Goal: Task Accomplishment & Management: Complete application form

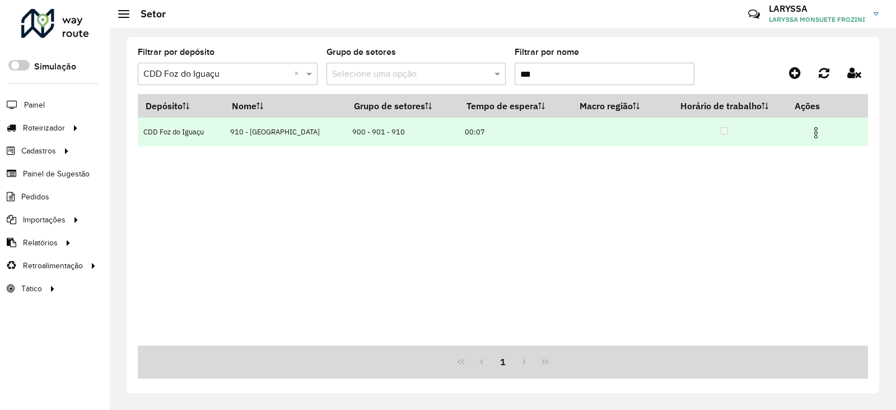
click at [811, 127] on img at bounding box center [815, 132] width 13 height 13
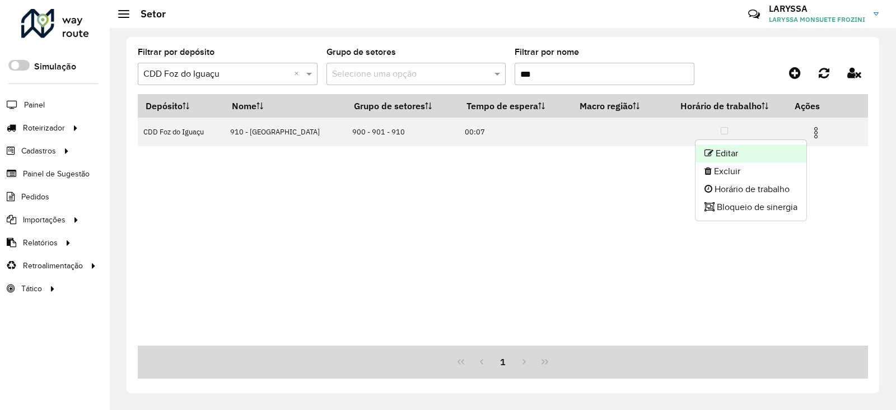
click at [761, 156] on li "Editar" at bounding box center [750, 153] width 111 height 18
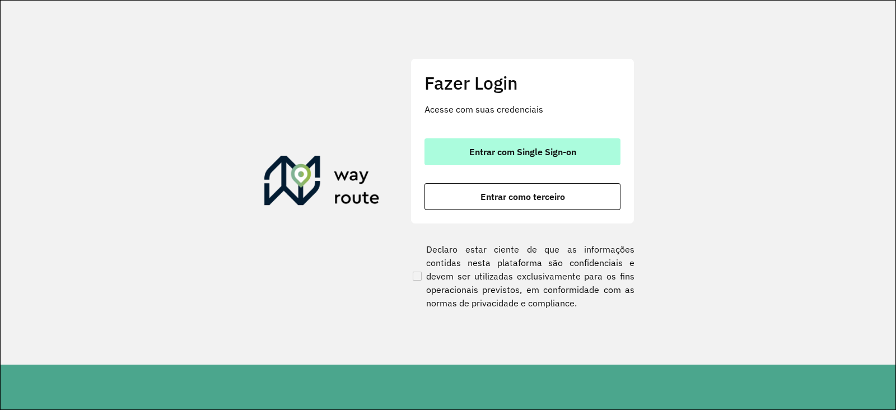
click at [527, 149] on span "Entrar com Single Sign-on" at bounding box center [522, 151] width 107 height 9
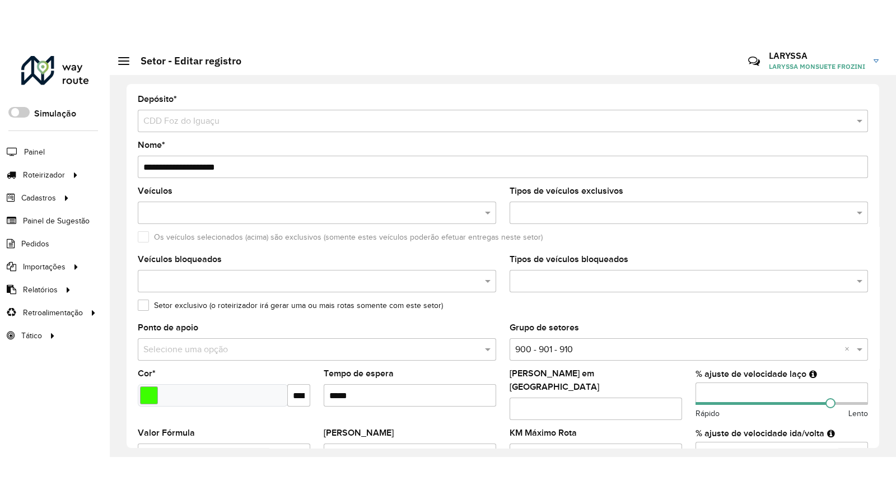
scroll to position [360, 0]
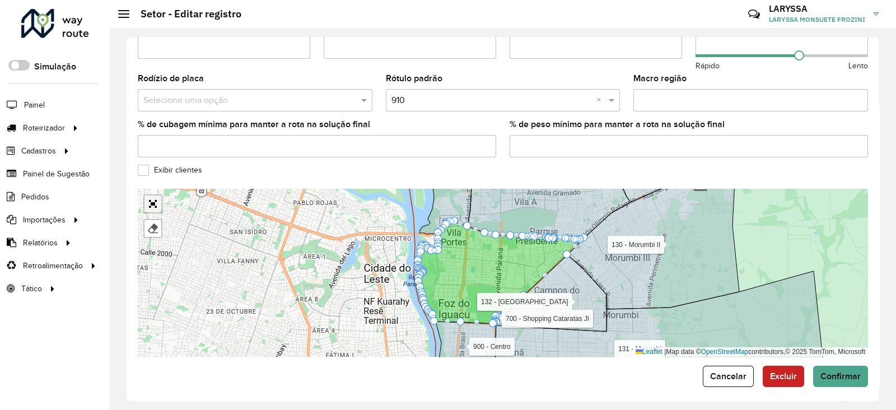
click at [152, 195] on link "Abrir mapa em tela cheia" at bounding box center [152, 203] width 17 height 17
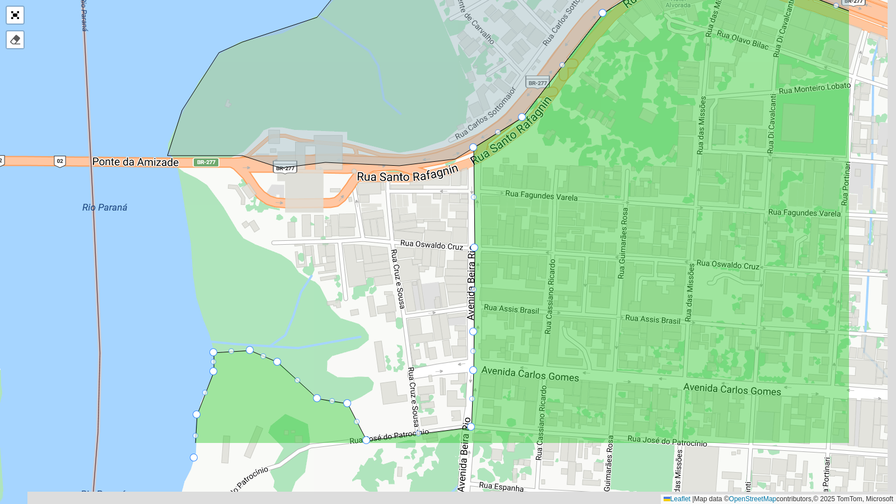
drag, startPoint x: 370, startPoint y: 209, endPoint x: 226, endPoint y: 89, distance: 187.2
click at [226, 89] on icon at bounding box center [508, 3] width 682 height 330
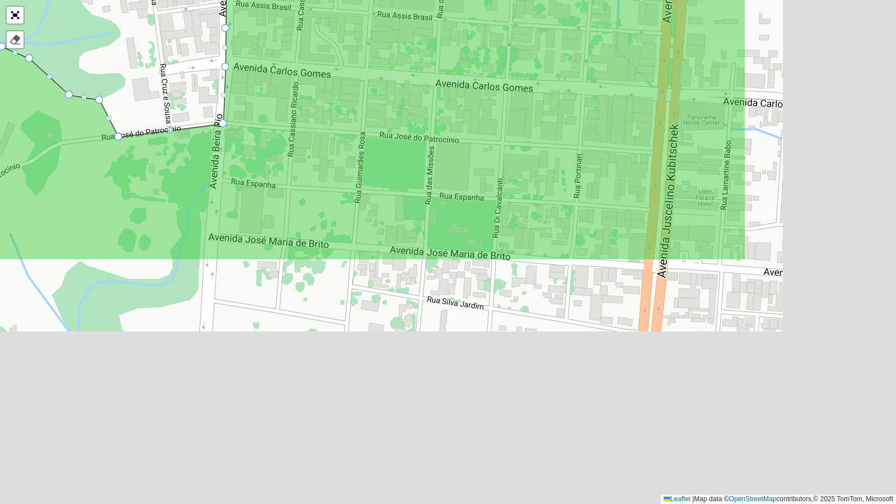
drag, startPoint x: 324, startPoint y: 296, endPoint x: 79, endPoint y: 12, distance: 374.7
click at [82, 0] on div "100 - Três Lagoas 101 - Três Bandeiras 110 - Vila C 111 - Vila A 112 - Vila C 2…" at bounding box center [448, 252] width 896 height 504
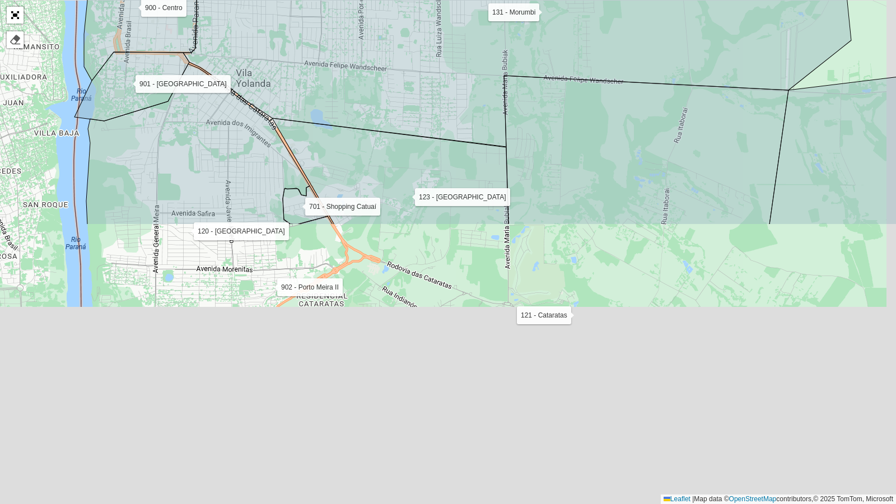
drag, startPoint x: 298, startPoint y: 365, endPoint x: 254, endPoint y: 218, distance: 153.4
click at [272, 34] on icon at bounding box center [517, 2] width 668 height 290
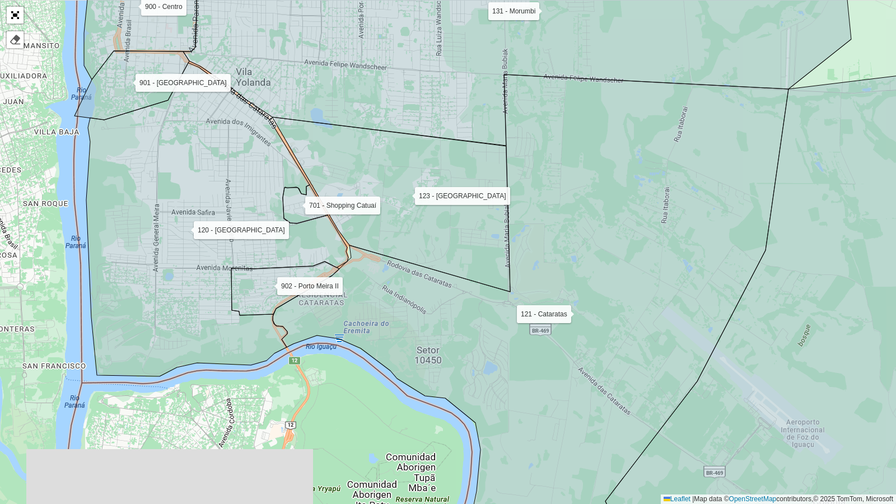
drag, startPoint x: 267, startPoint y: 287, endPoint x: 248, endPoint y: 74, distance: 213.0
click at [249, 261] on icon at bounding box center [285, 288] width 108 height 54
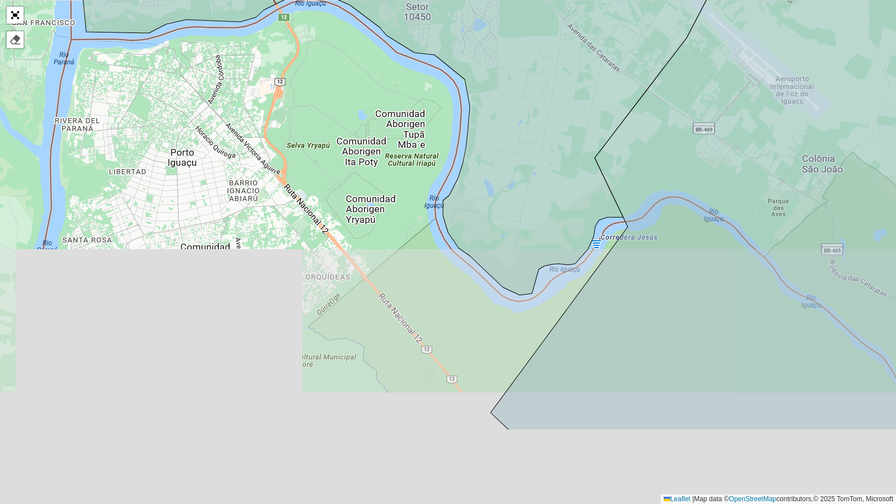
drag, startPoint x: 277, startPoint y: 130, endPoint x: 262, endPoint y: 30, distance: 101.3
click at [263, 22] on div "100 - Três Lagoas 101 - Três Bandeiras 110 - Vila C 111 - Vila A 112 - Vila C 2…" at bounding box center [448, 252] width 896 height 504
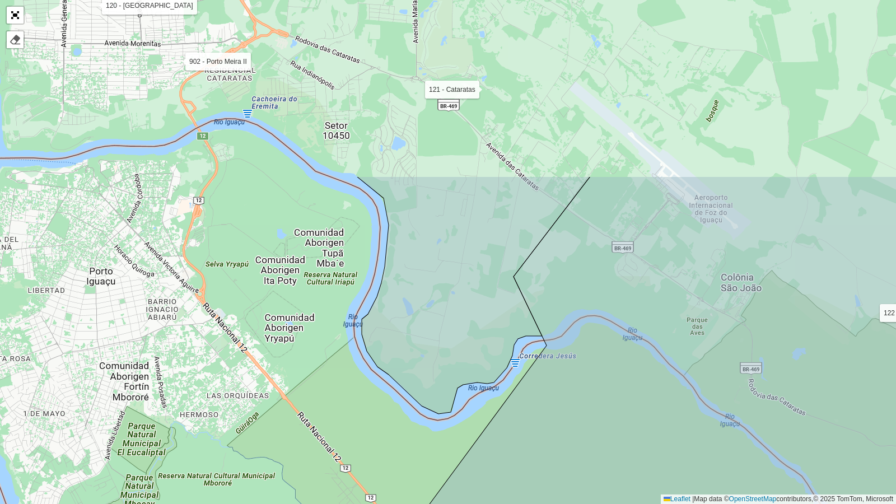
drag, startPoint x: 302, startPoint y: 250, endPoint x: 270, endPoint y: 443, distance: 196.3
click at [230, 409] on div "100 - Três Lagoas 101 - Três Bandeiras 110 - Vila C 111 - Vila A 112 - Vila C 2…" at bounding box center [448, 252] width 896 height 504
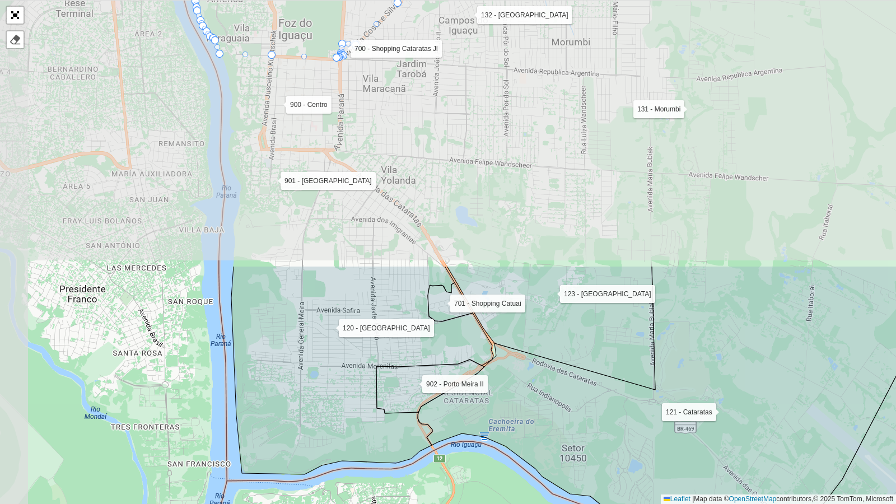
drag, startPoint x: 330, startPoint y: 302, endPoint x: 504, endPoint y: 484, distance: 251.8
click at [504, 409] on div "100 - Três Lagoas 101 - Três Bandeiras 110 - Vila C 111 - Vila A 112 - Vila C 2…" at bounding box center [448, 252] width 896 height 504
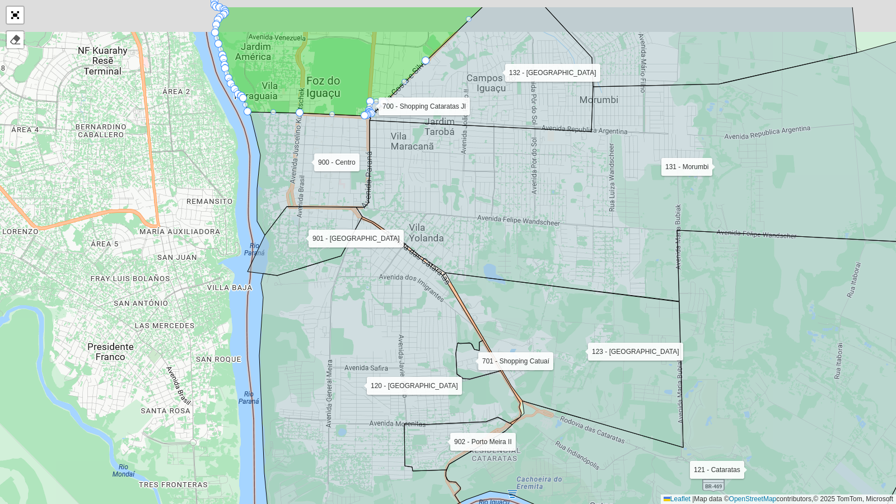
drag, startPoint x: 372, startPoint y: 176, endPoint x: 535, endPoint y: 465, distance: 330.9
click at [535, 301] on icon at bounding box center [685, 156] width 658 height 290
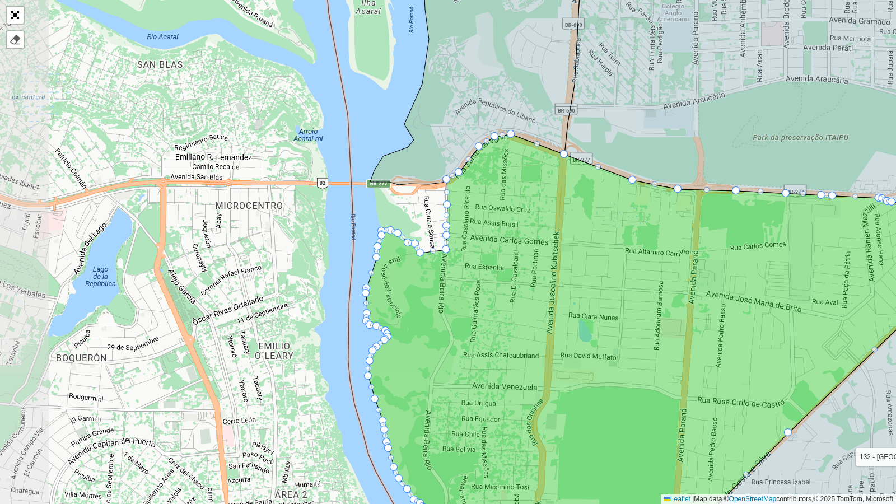
drag, startPoint x: 487, startPoint y: 347, endPoint x: 352, endPoint y: 186, distance: 210.2
click at [366, 134] on icon at bounding box center [670, 336] width 608 height 405
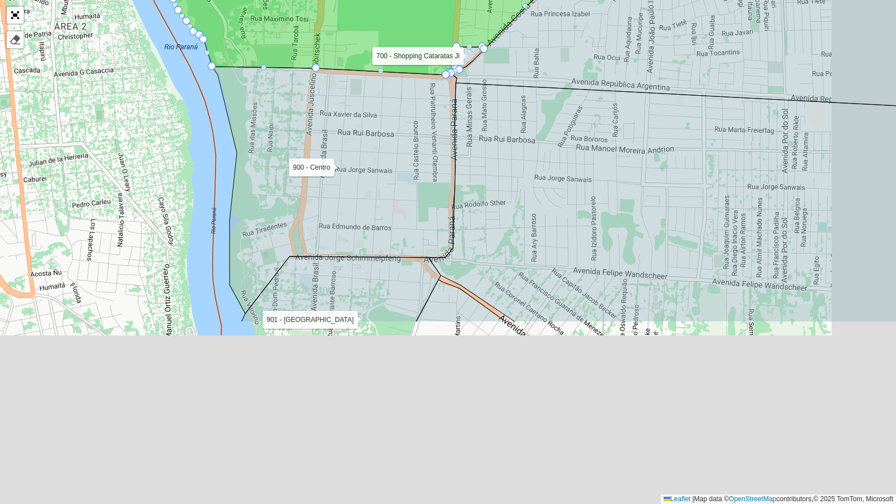
drag, startPoint x: 383, startPoint y: 262, endPoint x: 288, endPoint y: 30, distance: 250.5
click at [293, 67] on icon at bounding box center [334, 190] width 245 height 247
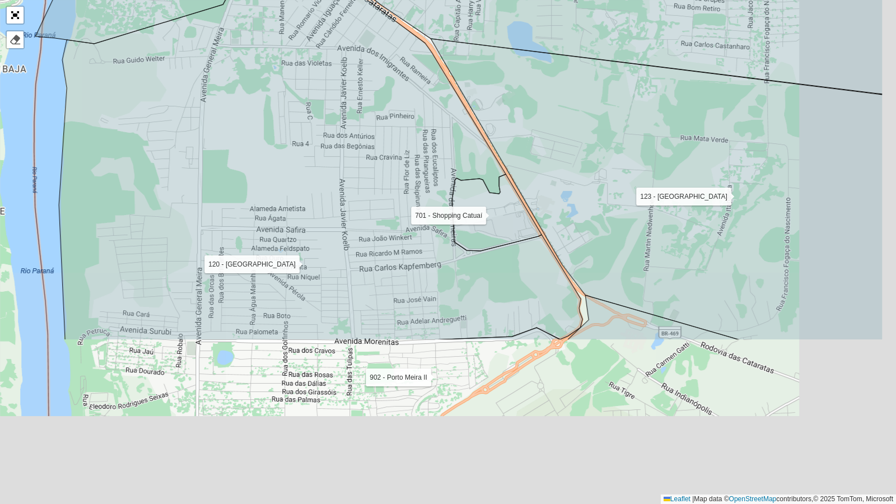
drag, startPoint x: 400, startPoint y: 258, endPoint x: 315, endPoint y: 88, distance: 189.5
click at [320, 96] on div "100 - Três Lagoas 101 - Três Bandeiras 110 - Vila C 111 - Vila A 112 - Vila C 2…" at bounding box center [448, 252] width 896 height 504
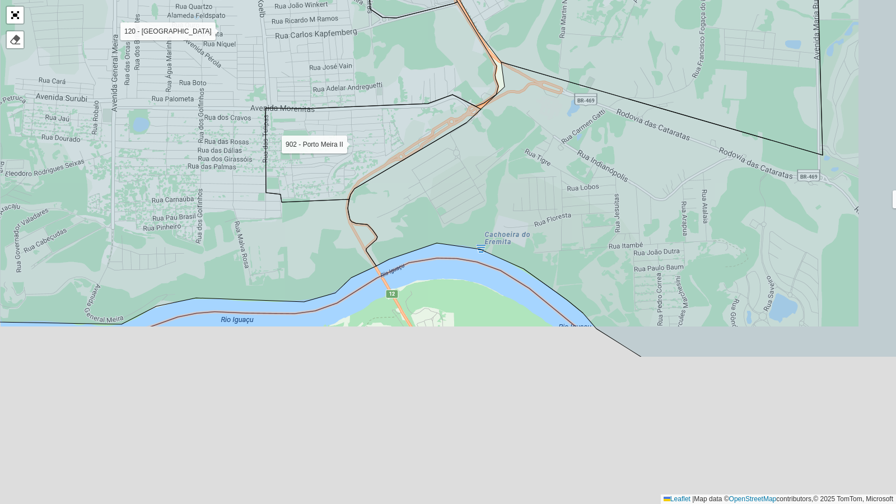
drag, startPoint x: 407, startPoint y: 351, endPoint x: 341, endPoint y: 154, distance: 207.7
click at [341, 154] on icon at bounding box center [373, 148] width 216 height 107
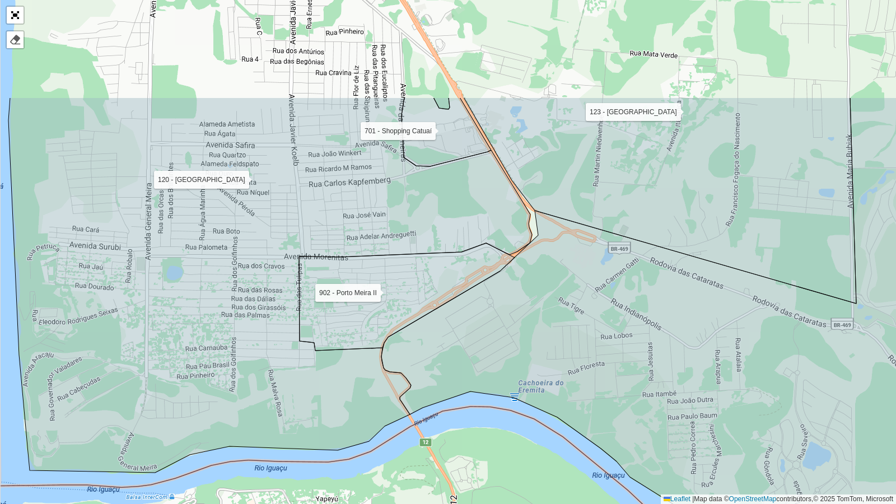
drag, startPoint x: 341, startPoint y: 154, endPoint x: 375, endPoint y: 302, distance: 152.1
click at [375, 302] on icon at bounding box center [407, 296] width 216 height 107
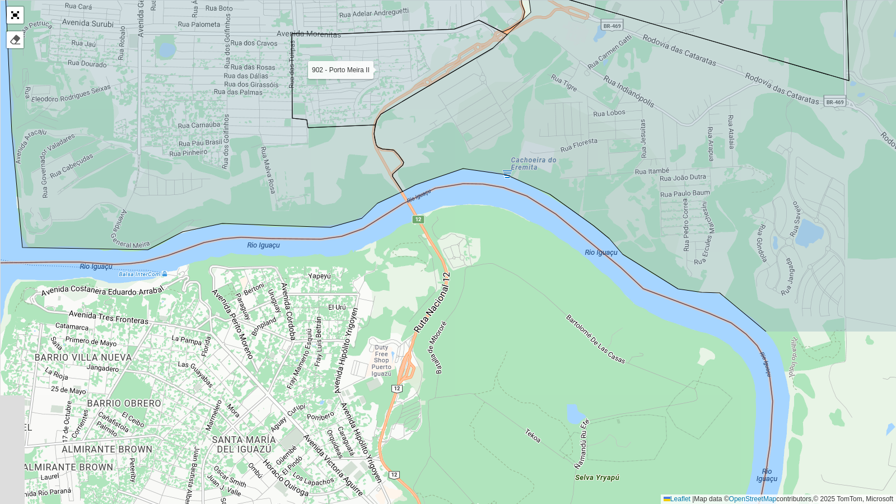
drag, startPoint x: 458, startPoint y: 253, endPoint x: 454, endPoint y: 220, distance: 33.3
click at [454, 220] on div "100 - Três Lagoas 101 - Três Bandeiras 110 - Vila C 111 - Vila A 112 - Vila C 2…" at bounding box center [448, 252] width 896 height 504
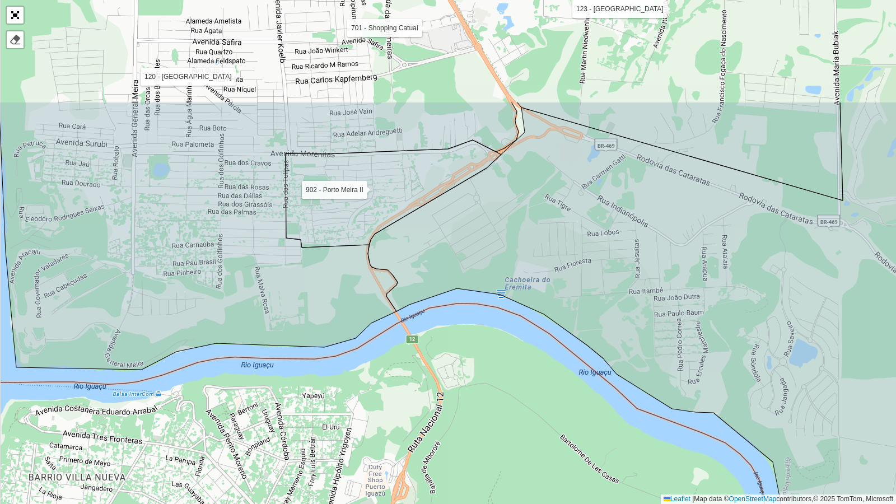
drag, startPoint x: 399, startPoint y: 349, endPoint x: 397, endPoint y: 409, distance: 59.9
click at [397, 409] on div "100 - Três Lagoas 101 - Três Bandeiras 110 - Vila C 111 - Vila A 112 - Vila C 2…" at bounding box center [448, 252] width 896 height 504
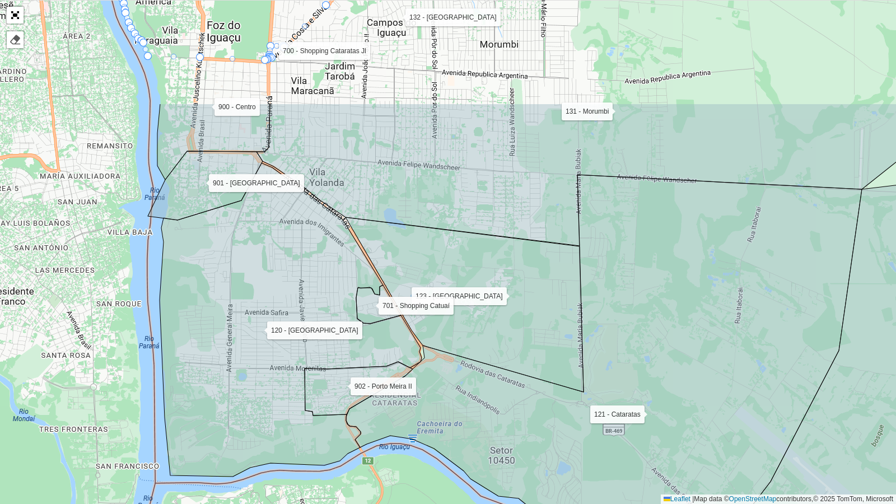
drag, startPoint x: 283, startPoint y: 156, endPoint x: 303, endPoint y: 273, distance: 118.1
click at [303, 273] on icon at bounding box center [291, 319] width 262 height 313
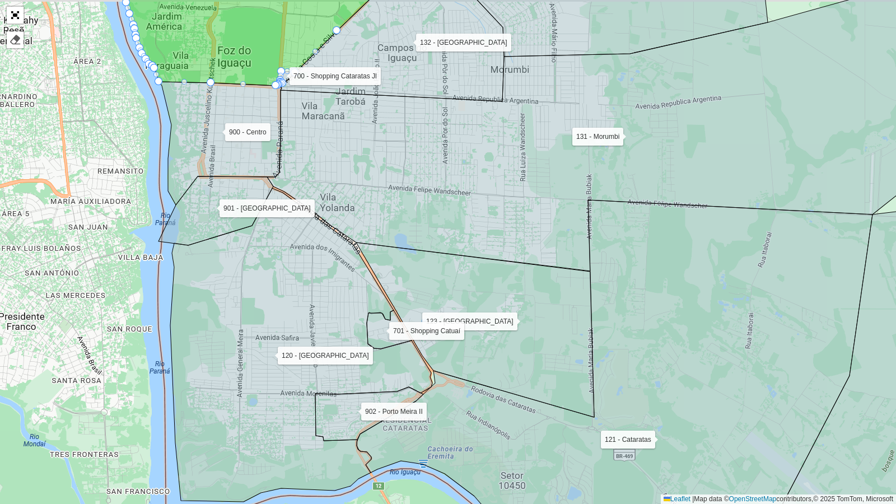
drag, startPoint x: 293, startPoint y: 217, endPoint x: 304, endPoint y: 244, distance: 28.6
click at [304, 244] on icon at bounding box center [301, 344] width 262 height 313
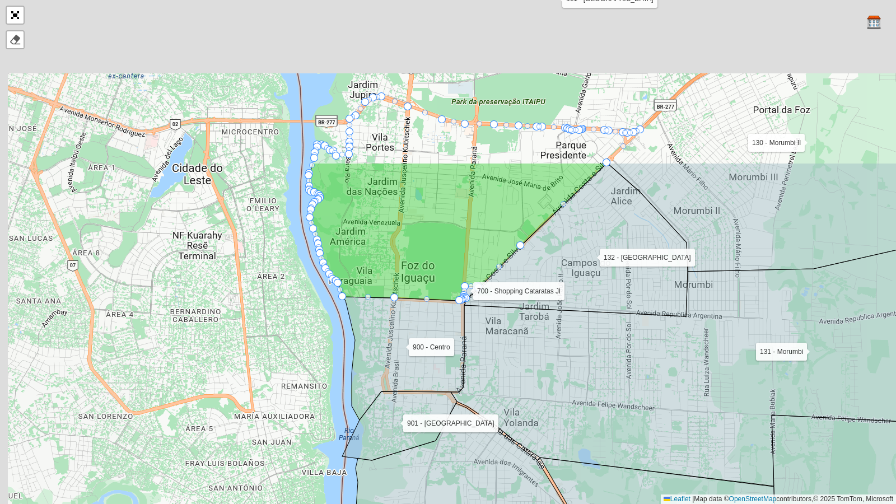
drag, startPoint x: 217, startPoint y: 137, endPoint x: 400, endPoint y: 350, distance: 281.5
click at [400, 350] on icon at bounding box center [404, 358] width 123 height 123
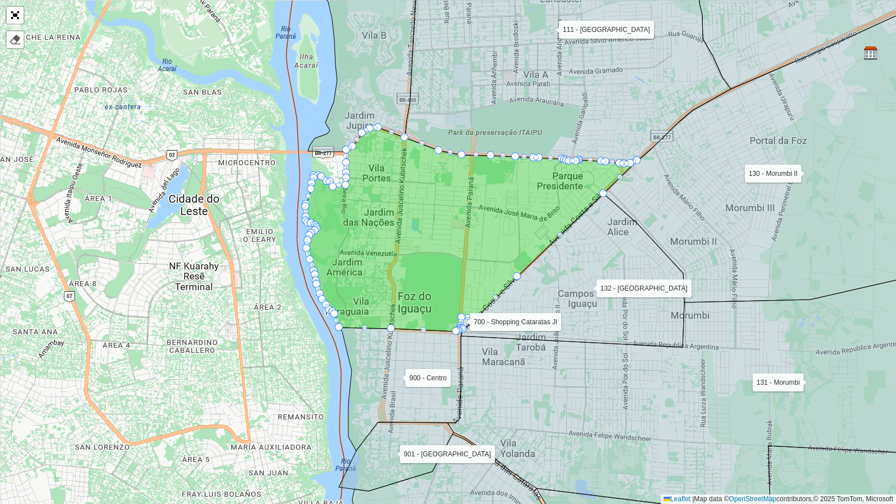
drag, startPoint x: 288, startPoint y: 143, endPoint x: 284, endPoint y: 174, distance: 31.0
click at [284, 174] on div "100 - Três Lagoas 101 - Três Bandeiras 110 - Vila C 111 - Vila A 112 - Vila C 2…" at bounding box center [448, 252] width 896 height 504
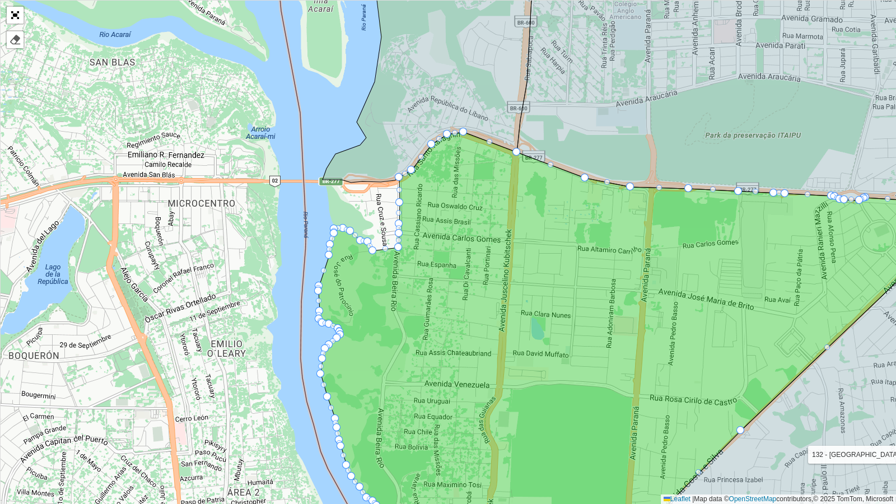
drag, startPoint x: 289, startPoint y: 156, endPoint x: 279, endPoint y: 212, distance: 56.9
click at [279, 212] on div "100 - Três Lagoas 101 - Três Bandeiras 110 - Vila C 111 - Vila A 112 - Vila C 2…" at bounding box center [448, 252] width 896 height 504
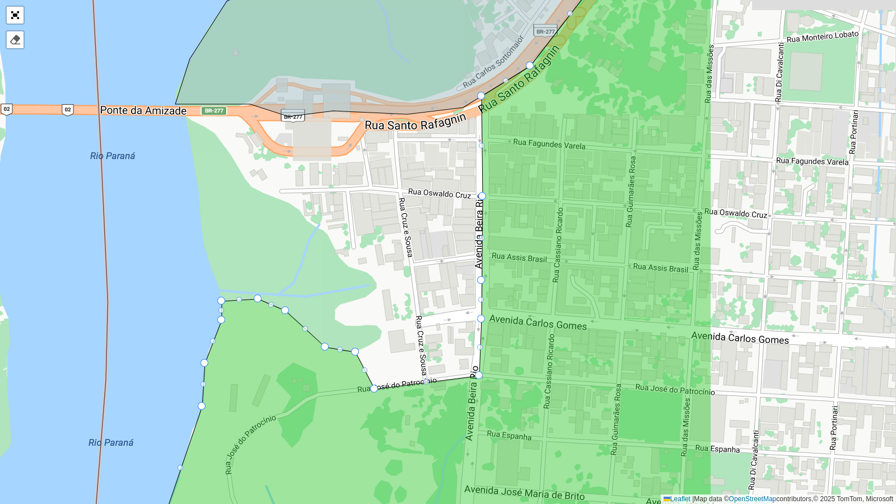
drag, startPoint x: 545, startPoint y: 260, endPoint x: 278, endPoint y: 258, distance: 267.0
click at [278, 258] on div "100 - Três Lagoas 101 - Três Bandeiras 110 - Vila C 111 - Vila A 112 - Vila C 2…" at bounding box center [448, 252] width 896 height 504
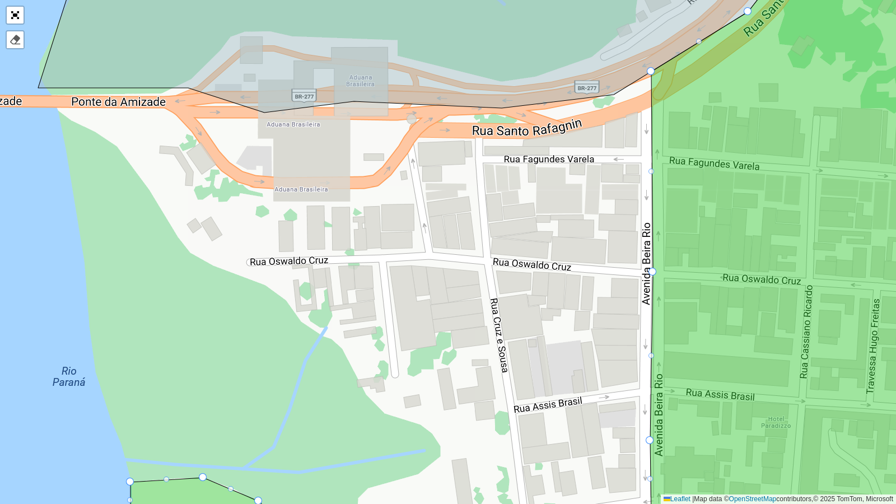
drag, startPoint x: 311, startPoint y: 144, endPoint x: 313, endPoint y: 167, distance: 23.1
click at [313, 167] on div "100 - Três Lagoas 101 - Três Bandeiras 110 - Vila C 111 - Vila A 112 - Vila C 2…" at bounding box center [448, 252] width 896 height 504
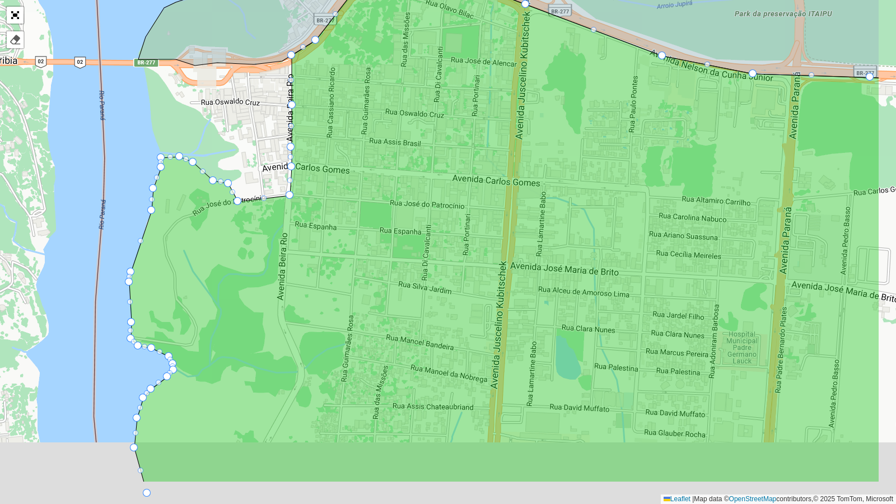
drag, startPoint x: 492, startPoint y: 308, endPoint x: 349, endPoint y: 195, distance: 182.6
click at [349, 195] on icon at bounding box center [504, 223] width 750 height 517
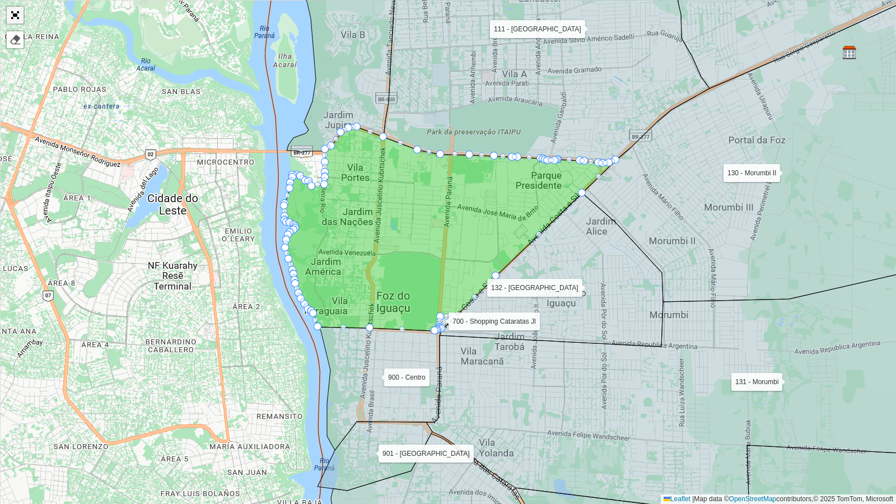
click at [19, 13] on link "Abrir mapa em tela cheia" at bounding box center [15, 15] width 17 height 17
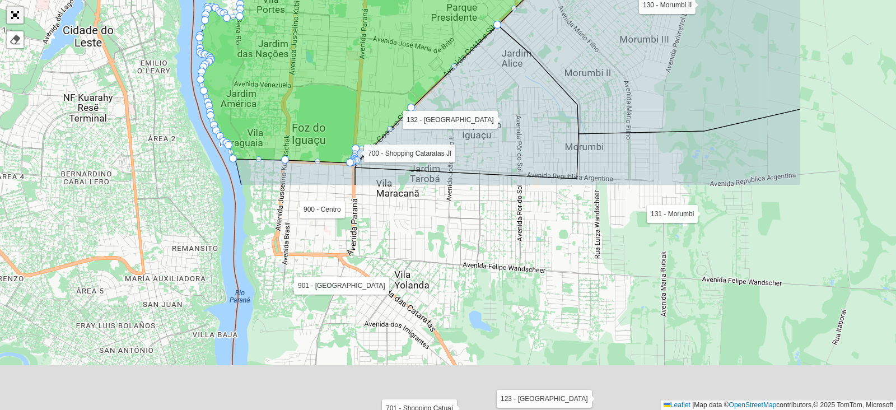
scroll to position [360, 0]
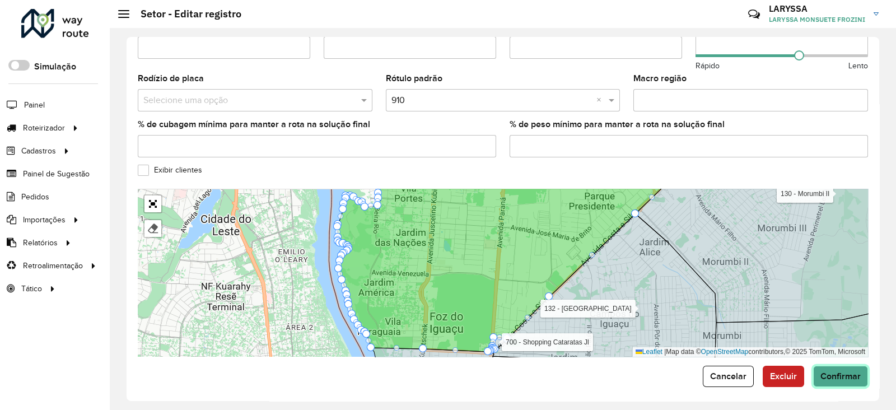
click at [823, 371] on span "Confirmar" at bounding box center [840, 376] width 40 height 10
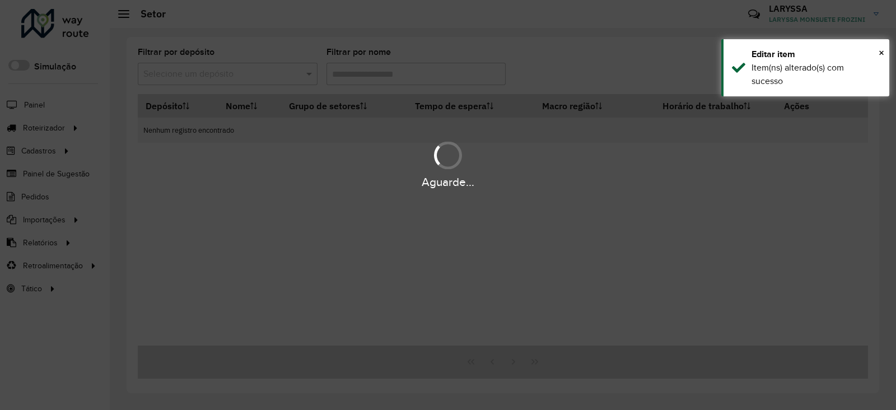
type input "***"
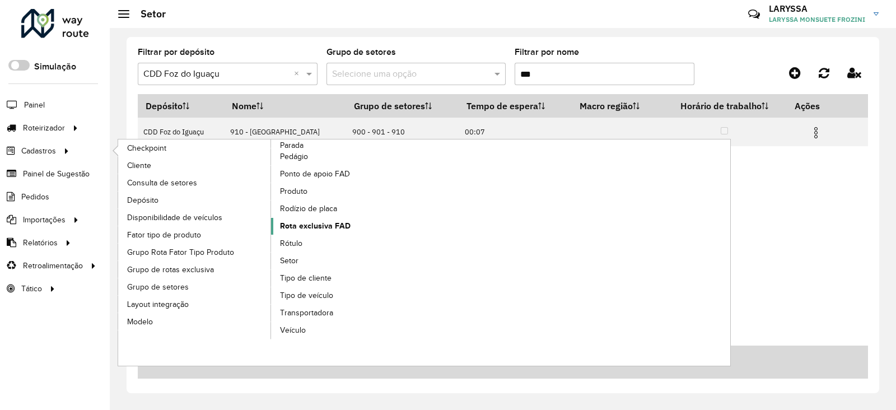
click at [329, 221] on span "Rota exclusiva FAD" at bounding box center [315, 226] width 71 height 12
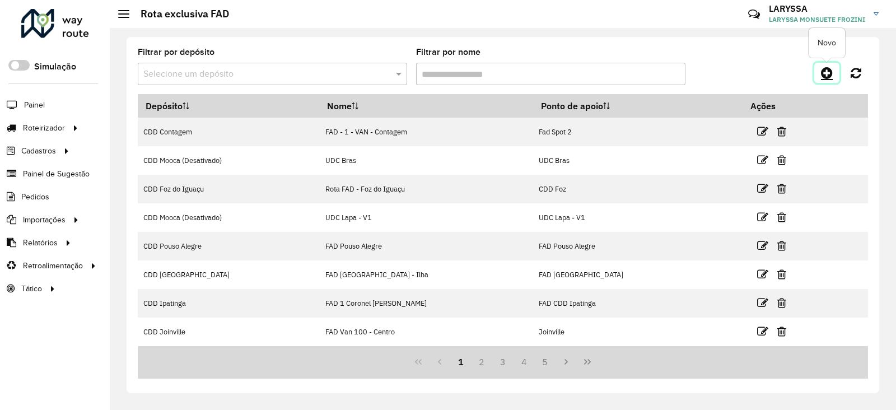
click at [826, 75] on icon at bounding box center [827, 72] width 12 height 13
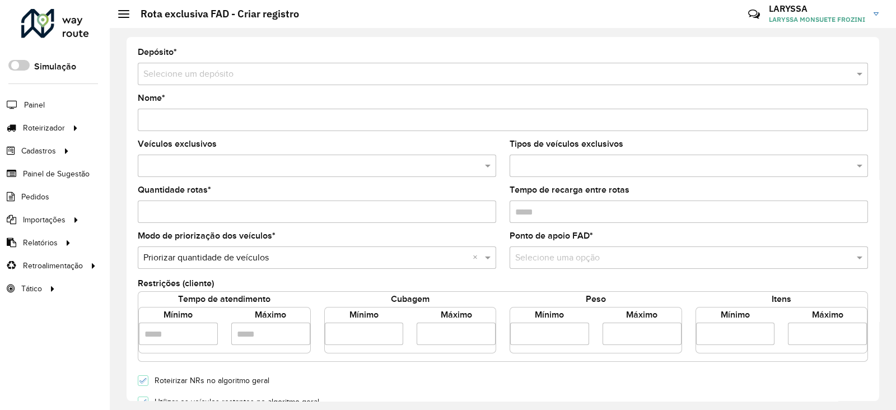
click at [213, 77] on input "text" at bounding box center [491, 74] width 696 height 13
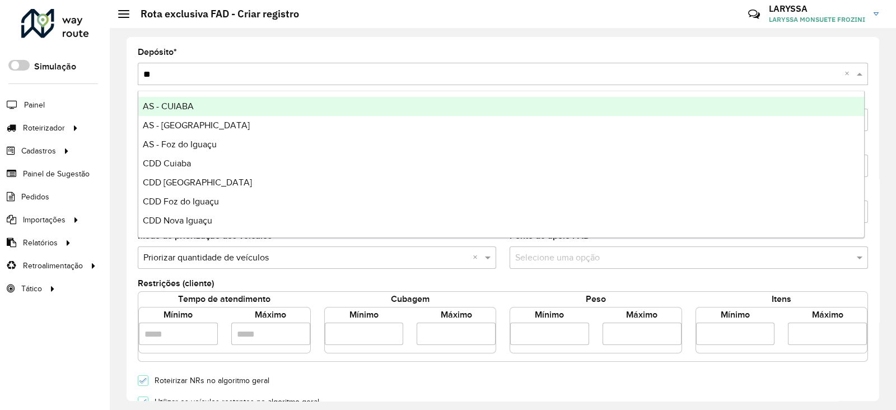
type input "***"
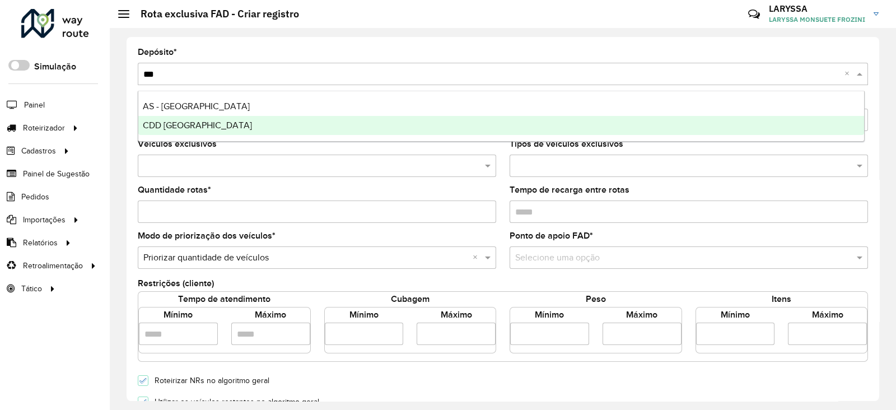
click at [188, 120] on span "CDD Curitiba" at bounding box center [197, 125] width 109 height 10
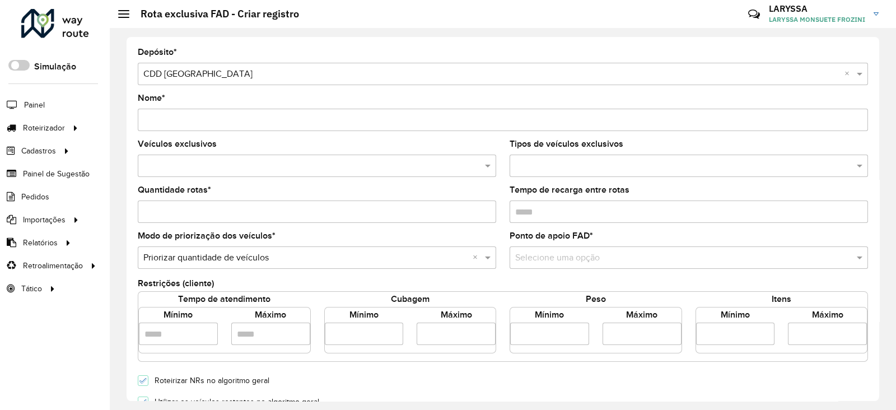
click at [209, 112] on input "Nome *" at bounding box center [503, 120] width 730 height 22
type input "*******"
click at [282, 170] on input "text" at bounding box center [311, 166] width 341 height 13
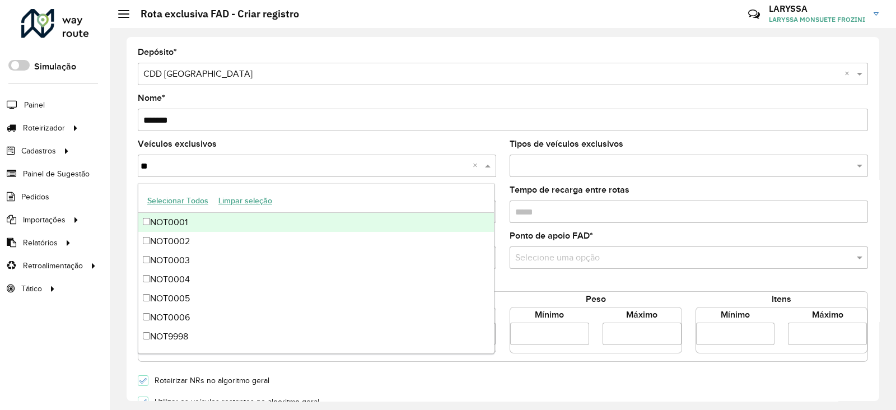
type input "***"
click at [152, 225] on div "NOT0001" at bounding box center [315, 222] width 355 height 19
type input "***"
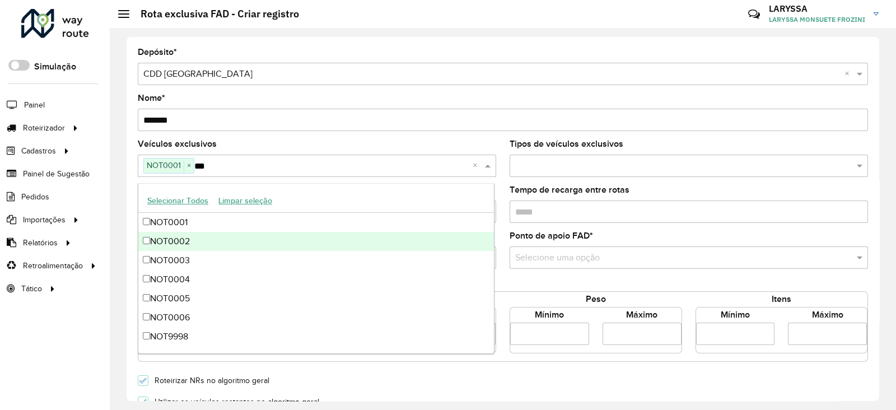
click at [170, 240] on div "NOT0002" at bounding box center [315, 241] width 355 height 19
type input "***"
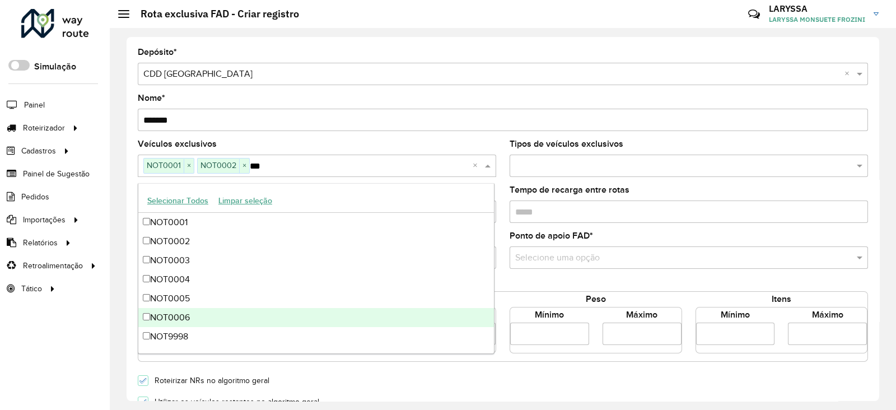
click at [182, 322] on div "NOT0006" at bounding box center [315, 317] width 355 height 19
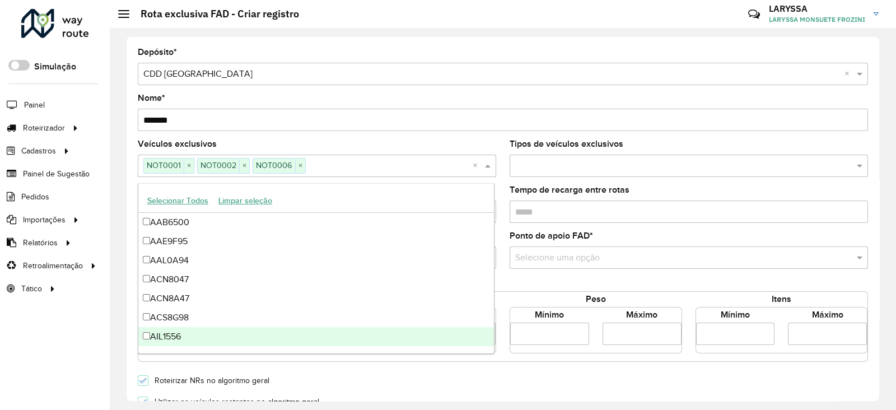
click at [656, 240] on div "Ponto de apoio FAD * Selecione uma opção" at bounding box center [688, 250] width 358 height 37
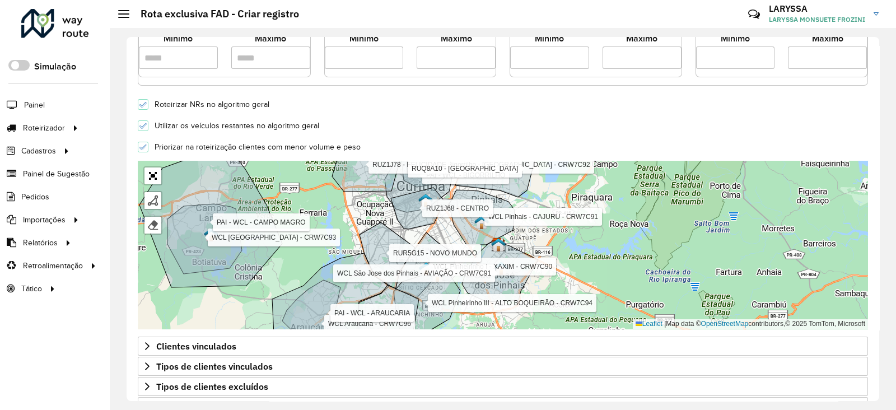
scroll to position [279, 0]
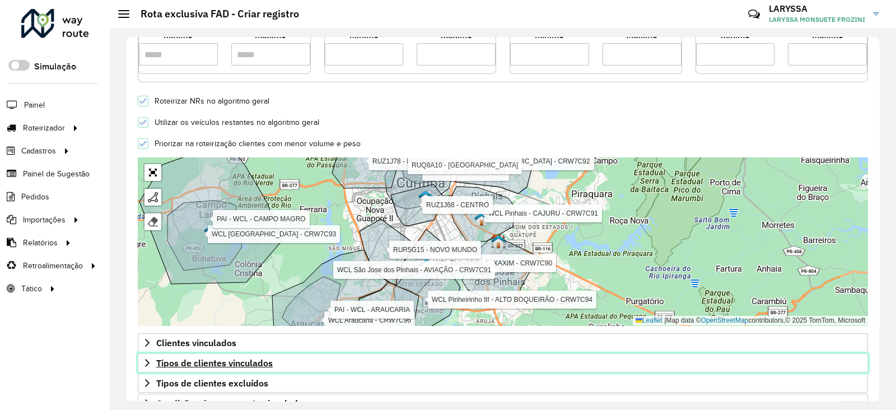
click at [149, 364] on icon at bounding box center [147, 362] width 9 height 9
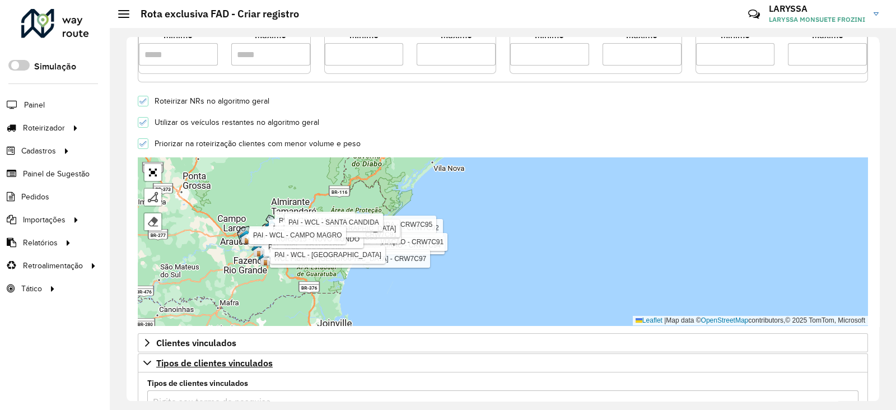
drag, startPoint x: 874, startPoint y: 200, endPoint x: 874, endPoint y: 253, distance: 53.2
click at [874, 253] on div "Depósito * Selecione um depósito × CDD Curitiba × Nome * ******* Veículos exclu…" at bounding box center [503, 219] width 752 height 364
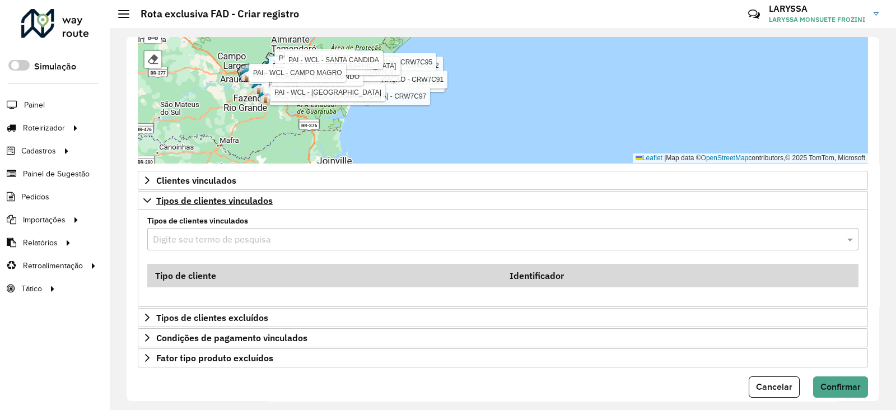
scroll to position [457, 0]
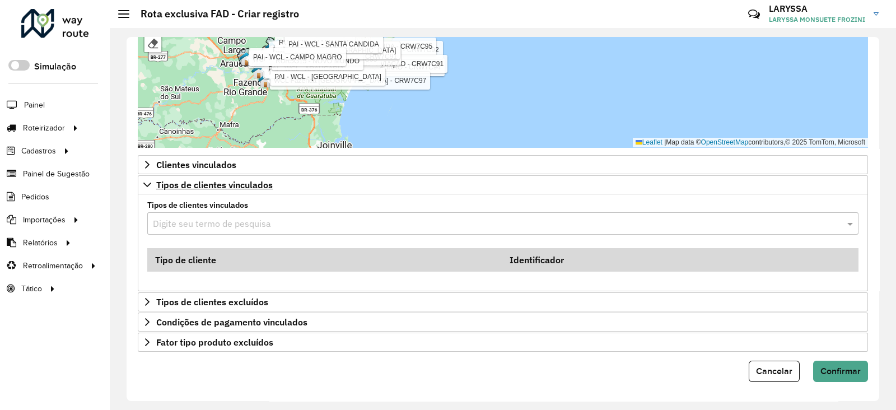
click at [307, 223] on input "text" at bounding box center [491, 223] width 677 height 13
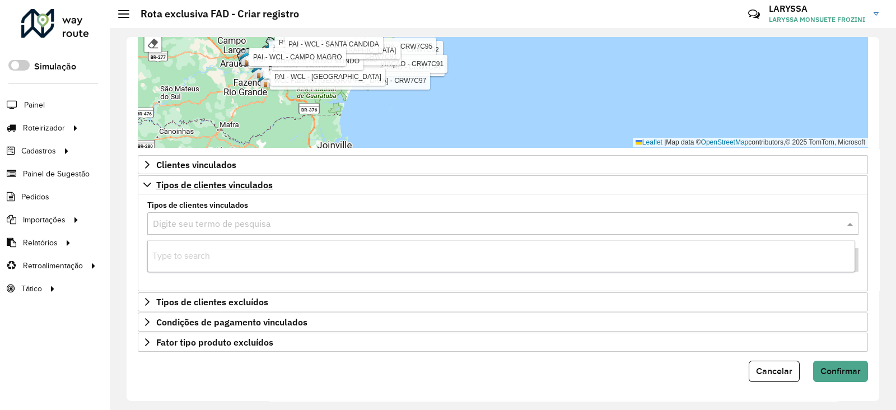
type input "*"
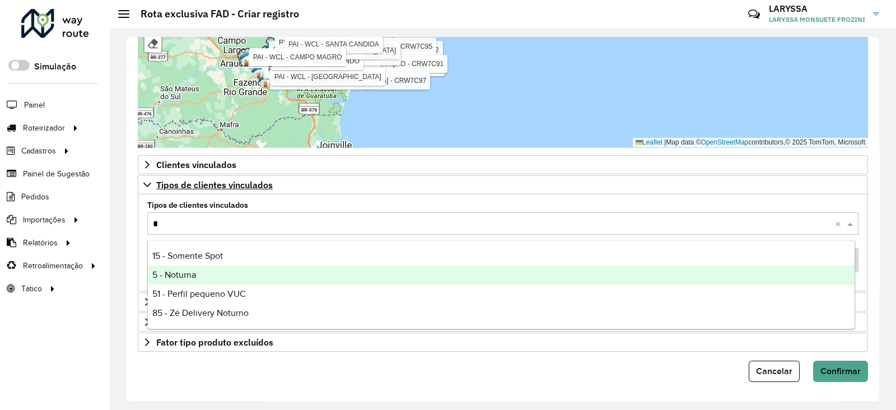
click at [207, 272] on div "5 - Noturna" at bounding box center [501, 274] width 707 height 19
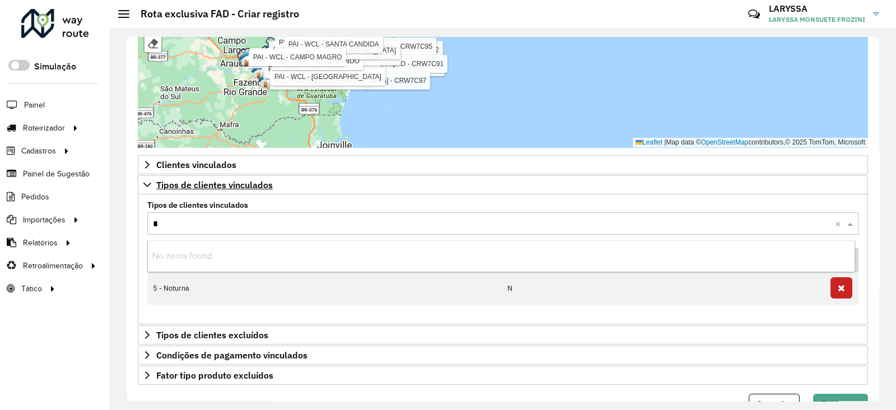
type input "**"
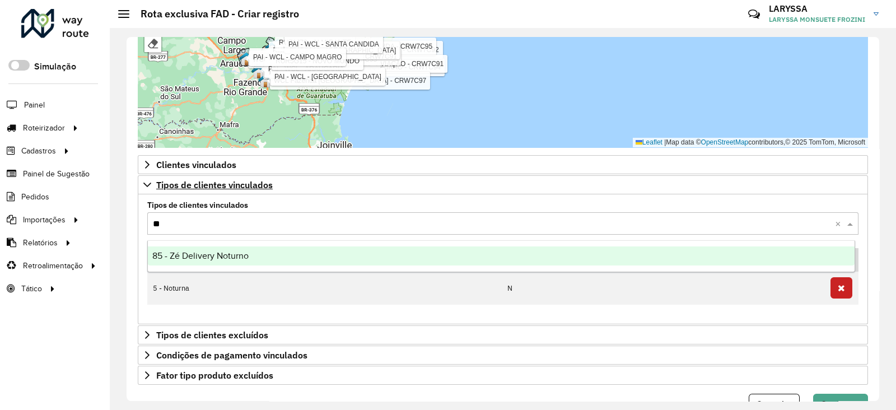
click at [204, 250] on div "85 - Zé Delivery Noturno" at bounding box center [501, 255] width 707 height 19
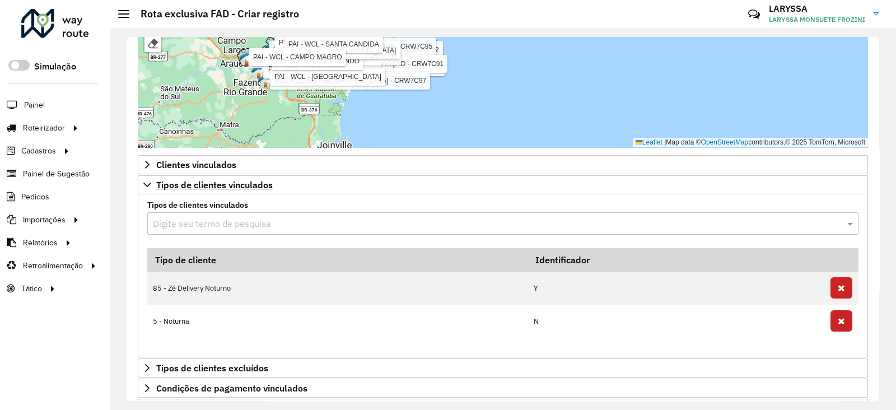
scroll to position [523, 0]
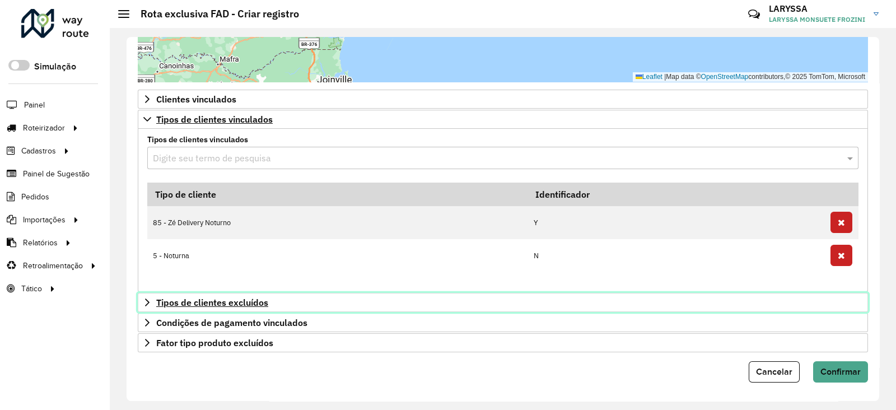
click at [223, 301] on span "Tipos de clientes excluídos" at bounding box center [212, 302] width 112 height 9
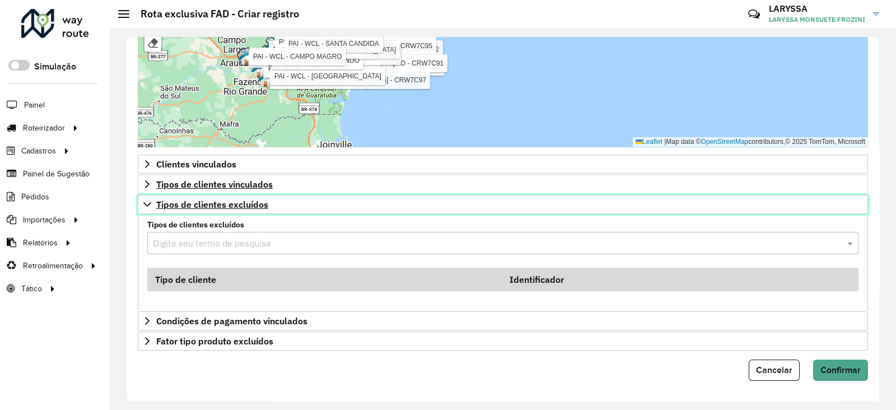
scroll to position [457, 0]
click at [146, 208] on icon at bounding box center [147, 204] width 9 height 9
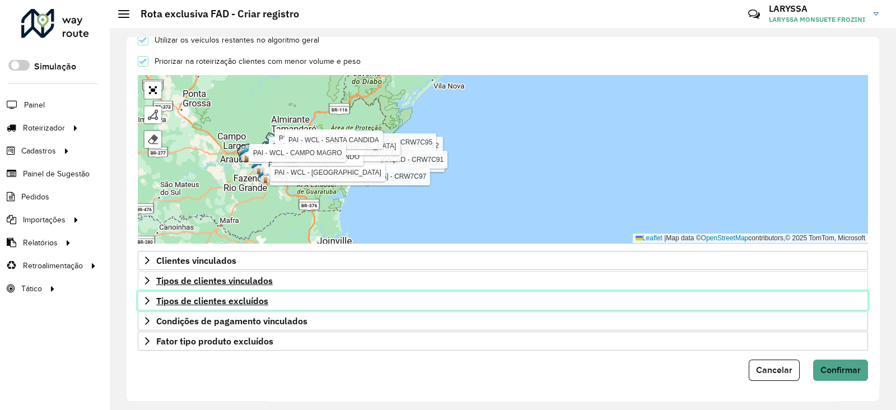
scroll to position [361, 0]
click at [143, 305] on icon at bounding box center [147, 301] width 9 height 9
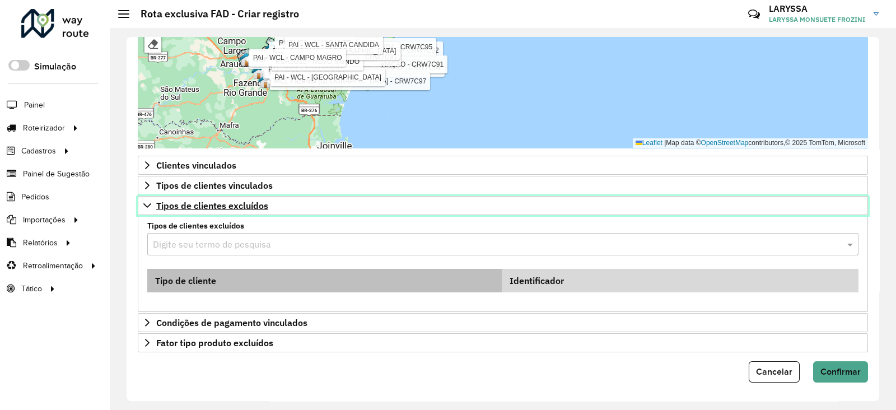
scroll to position [457, 0]
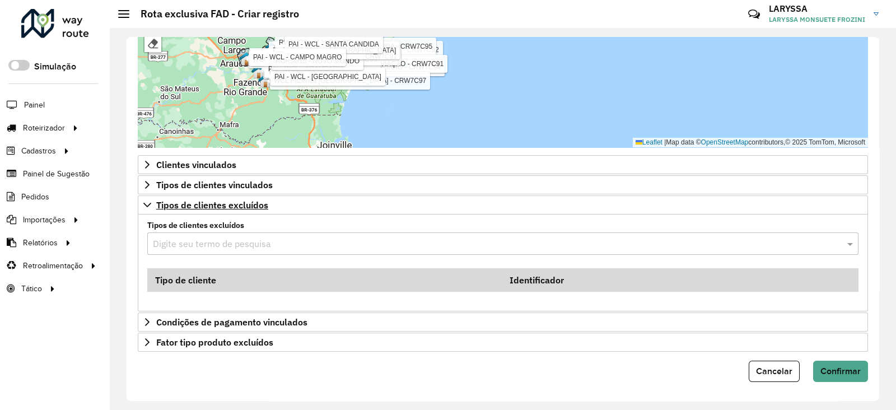
click at [210, 242] on input "text" at bounding box center [491, 243] width 677 height 13
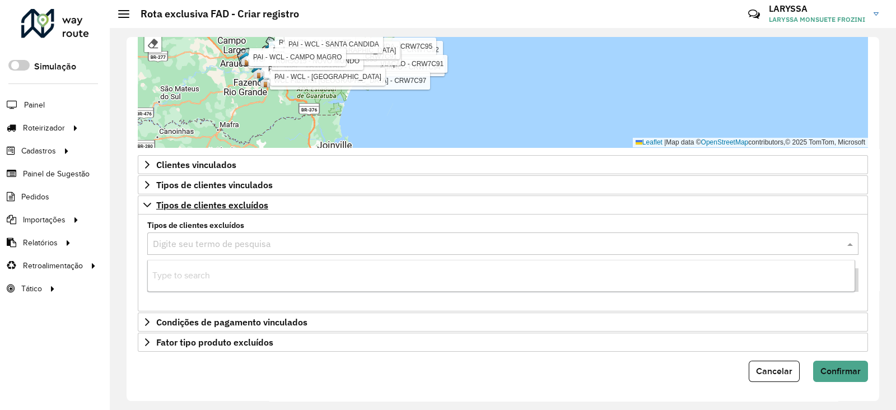
type input "*"
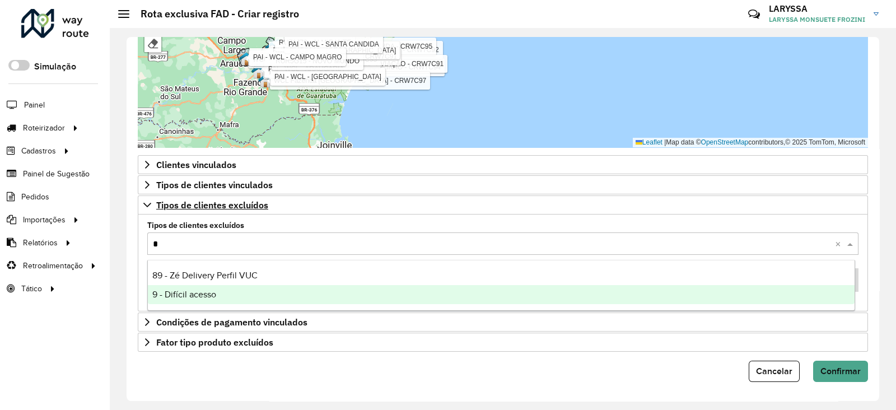
click at [195, 299] on div "9 - Difícil acesso" at bounding box center [501, 294] width 707 height 19
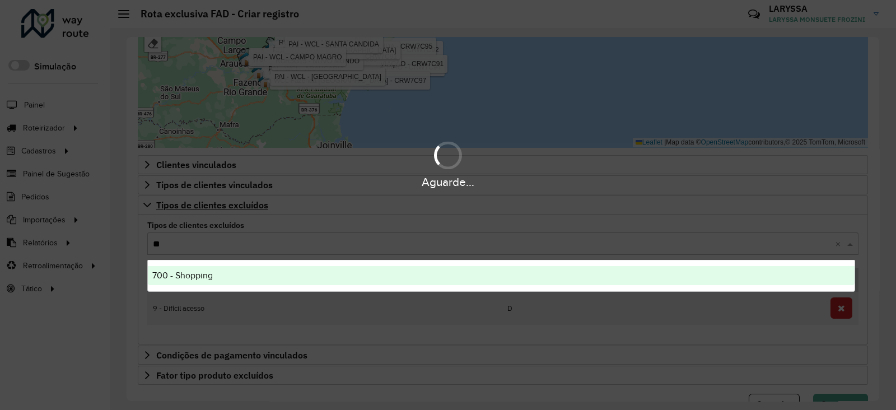
type input "***"
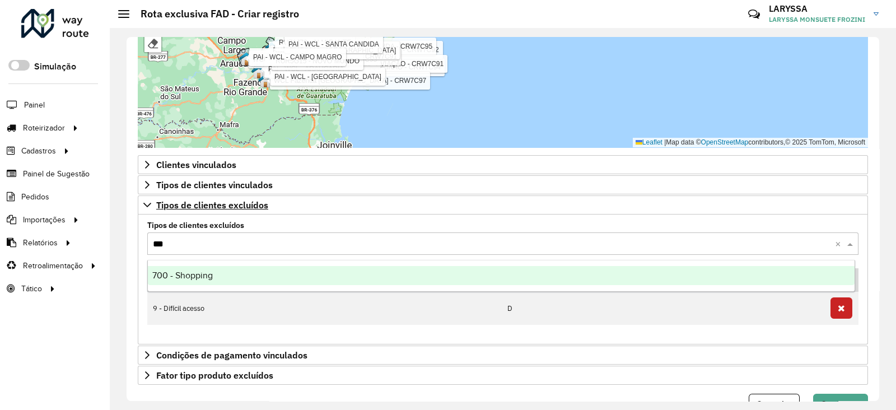
click at [197, 280] on div "700 - Shopping" at bounding box center [501, 275] width 707 height 19
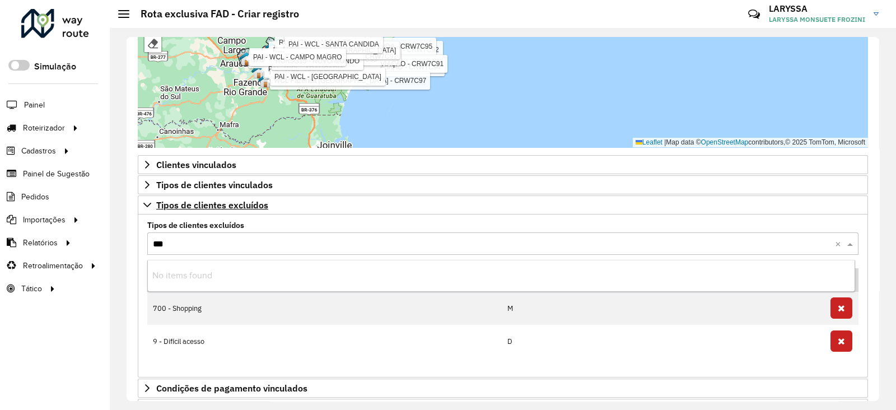
type input "****"
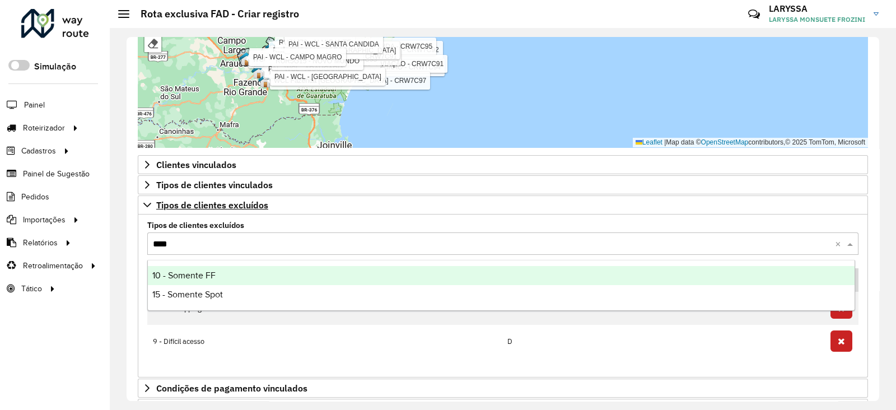
click at [219, 275] on div "10 - Somente FF" at bounding box center [501, 275] width 707 height 19
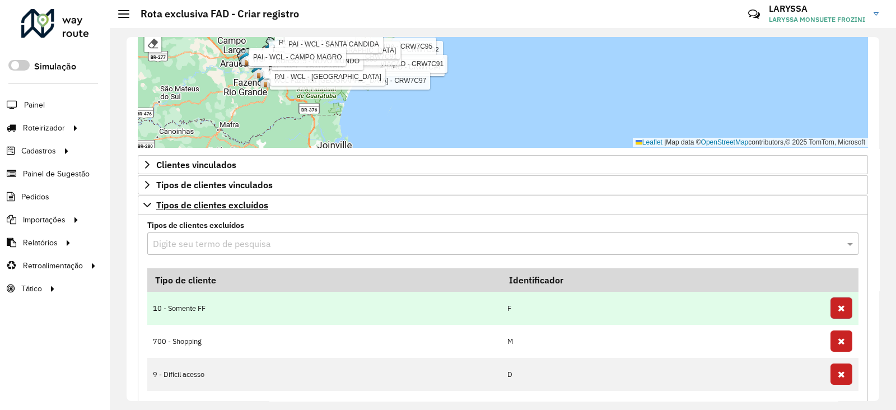
click at [837, 305] on icon "button" at bounding box center [840, 307] width 7 height 9
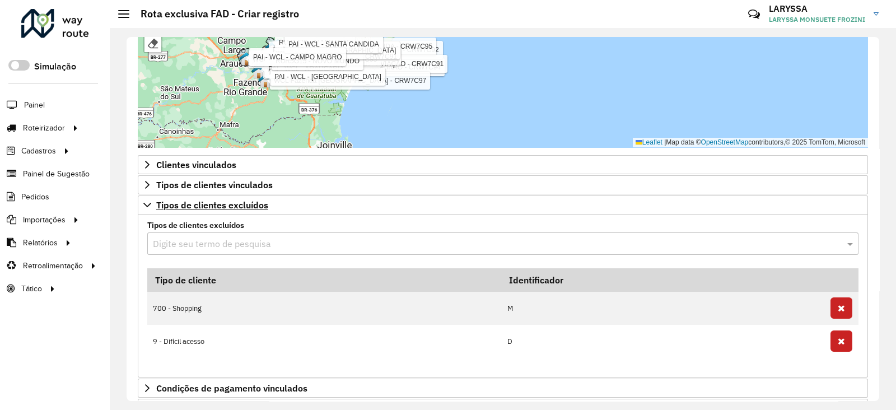
click at [174, 242] on input "text" at bounding box center [491, 243] width 677 height 13
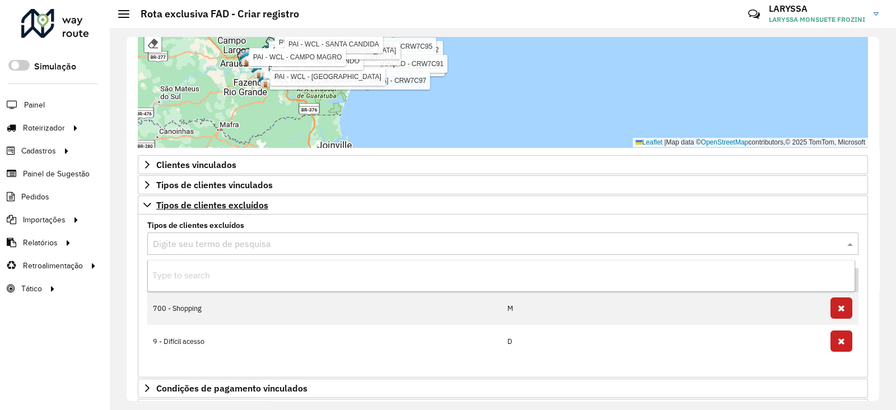
type input "*"
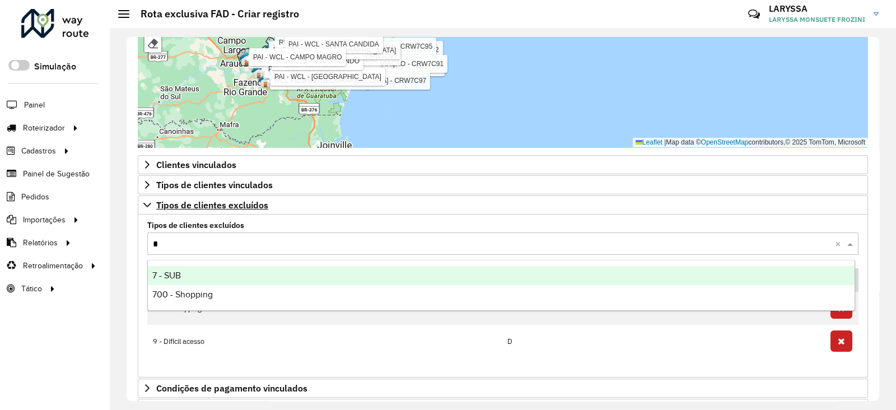
click at [190, 275] on div "7 - SUB" at bounding box center [501, 275] width 707 height 19
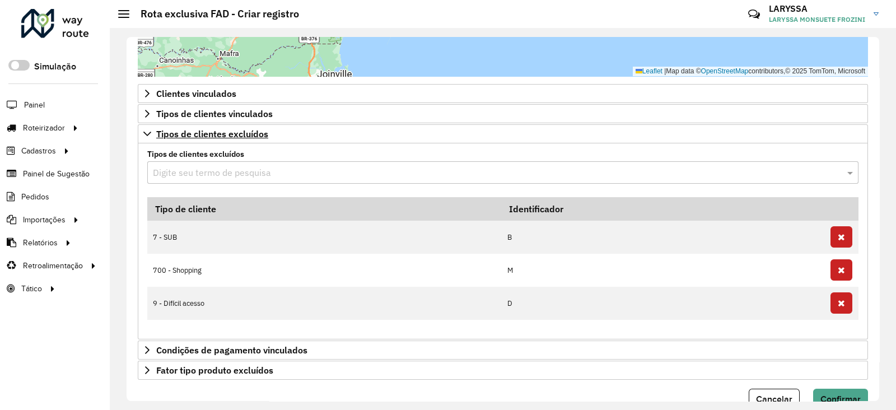
scroll to position [555, 0]
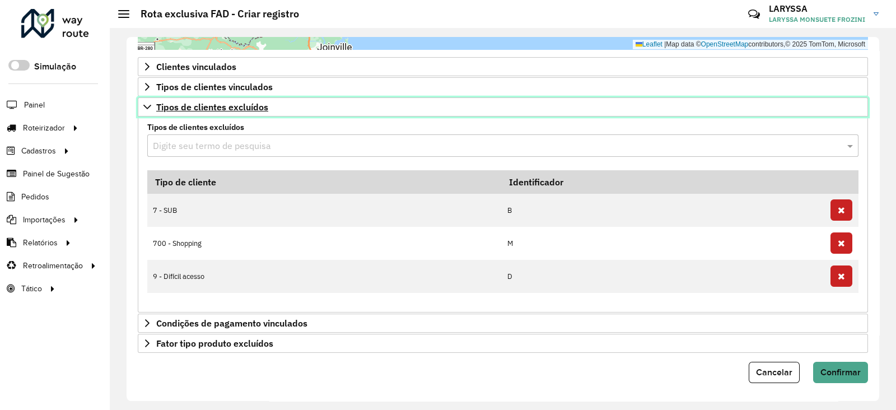
click at [148, 109] on icon at bounding box center [147, 106] width 9 height 9
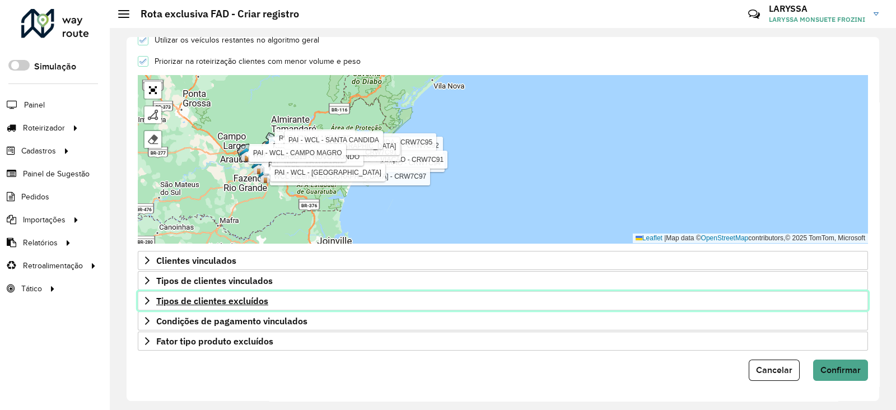
scroll to position [361, 0]
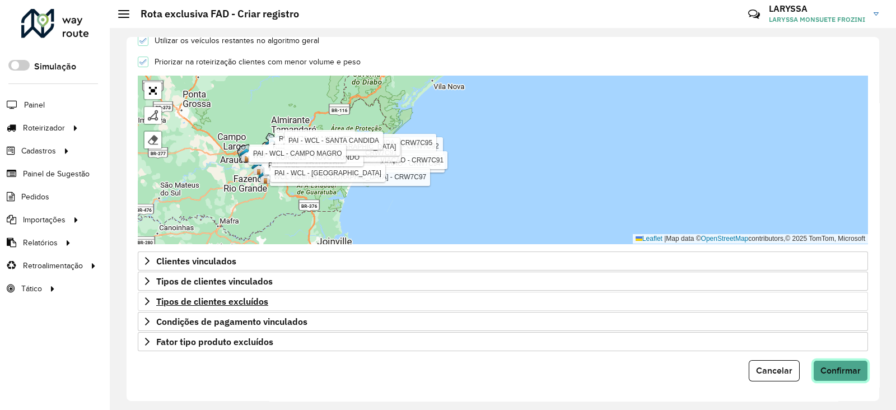
click at [854, 368] on span "Confirmar" at bounding box center [840, 371] width 40 height 10
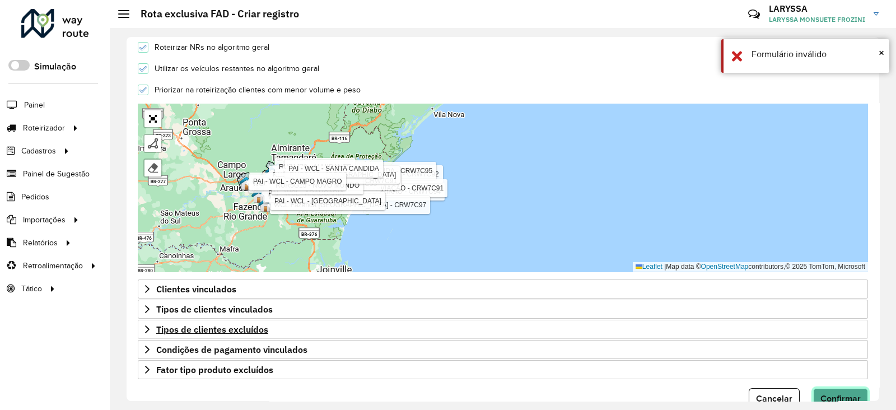
scroll to position [389, 0]
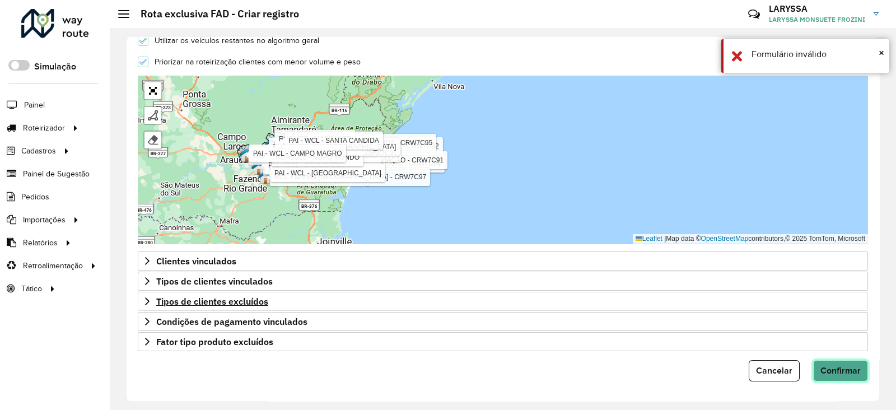
click at [854, 368] on span "Confirmar" at bounding box center [840, 371] width 40 height 10
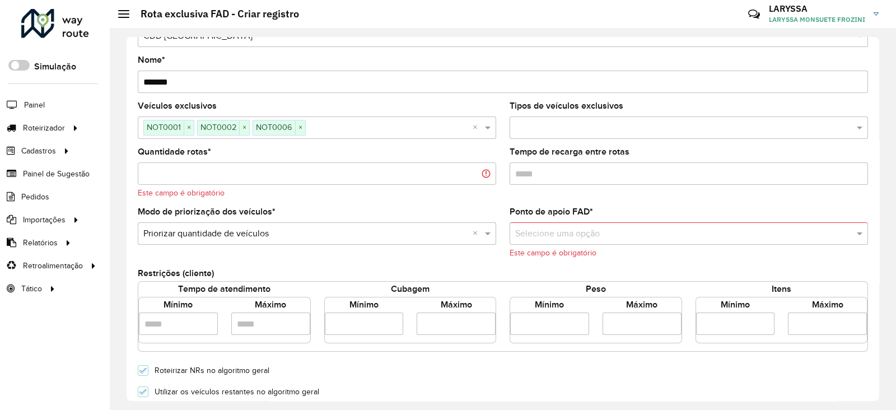
scroll to position [16, 0]
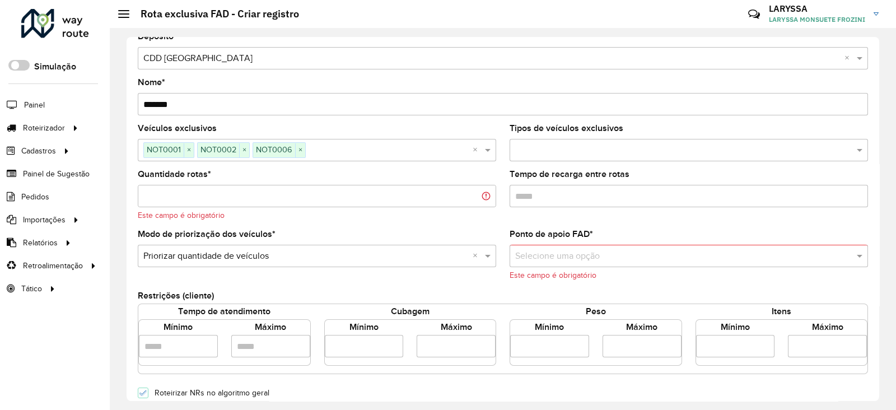
click at [238, 194] on input "Quantidade rotas *" at bounding box center [317, 196] width 358 height 22
click at [470, 199] on input "*" at bounding box center [317, 196] width 358 height 22
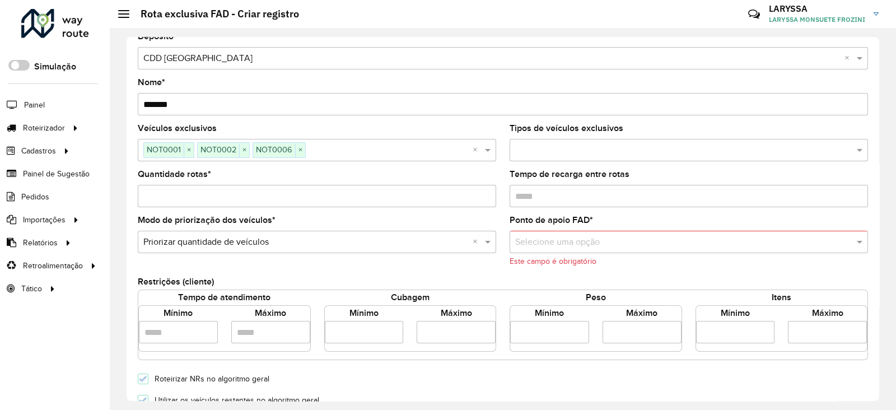
click at [470, 199] on input "*" at bounding box center [317, 196] width 358 height 22
click at [486, 198] on input "*" at bounding box center [317, 196] width 358 height 22
click at [224, 199] on input "*" at bounding box center [317, 196] width 358 height 22
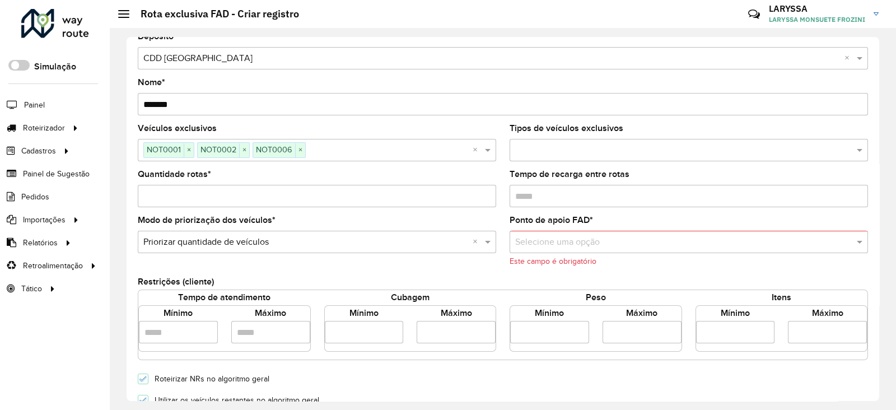
click at [224, 199] on input "*" at bounding box center [317, 196] width 358 height 22
click at [224, 196] on input "**" at bounding box center [317, 196] width 358 height 22
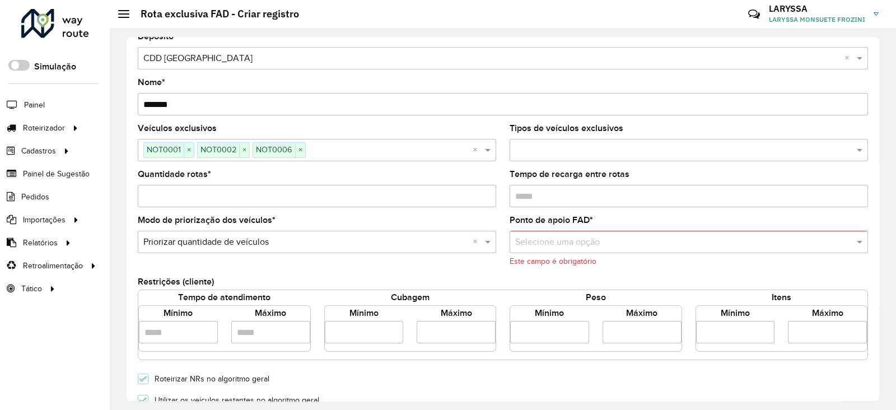
type input "*"
click at [640, 246] on input "text" at bounding box center [677, 242] width 325 height 13
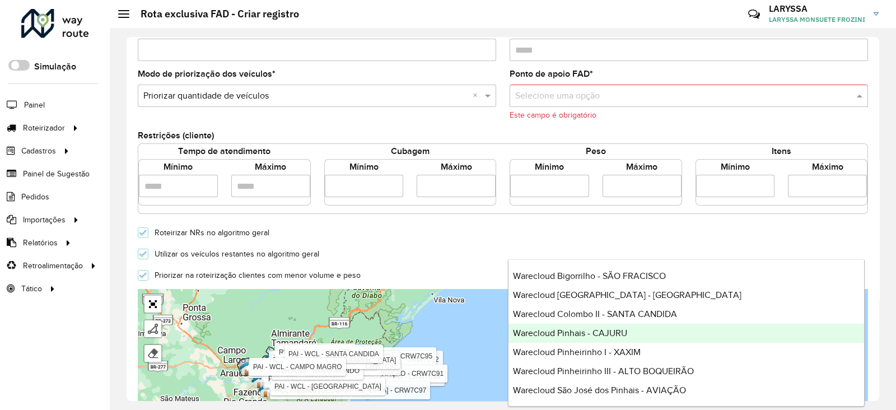
scroll to position [0, 0]
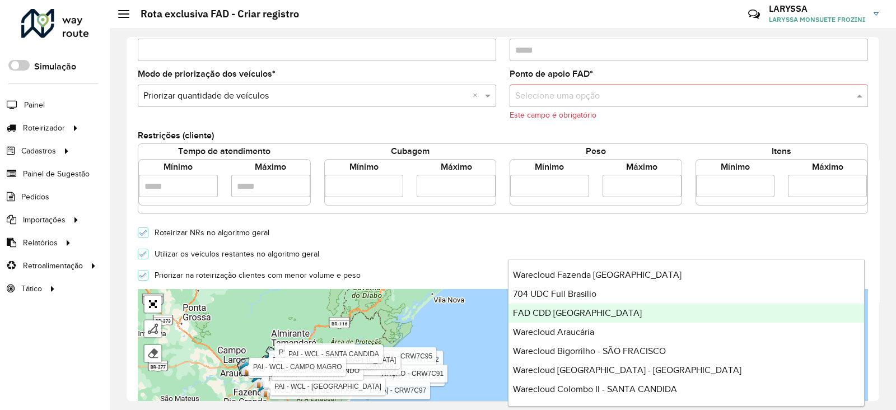
click at [596, 305] on div "FAD CDD Curitiba" at bounding box center [685, 312] width 355 height 19
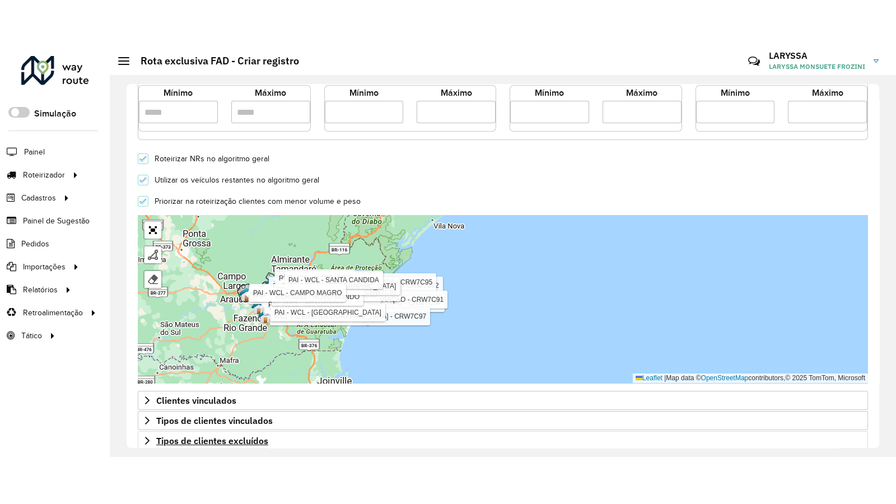
scroll to position [361, 0]
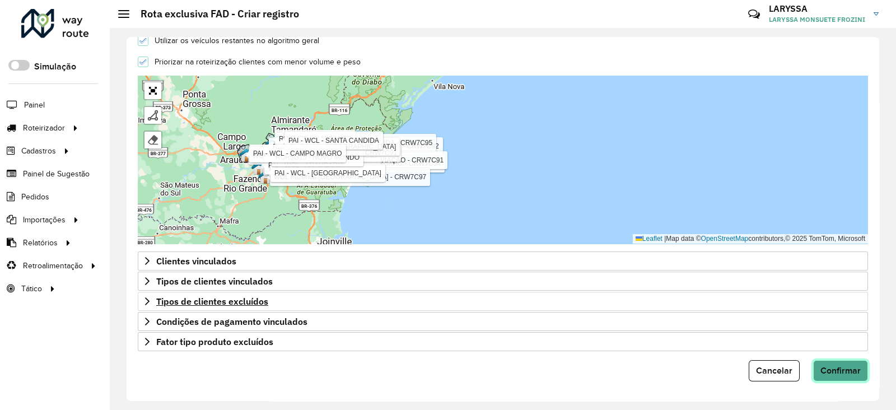
click at [839, 367] on span "Confirmar" at bounding box center [840, 371] width 40 height 10
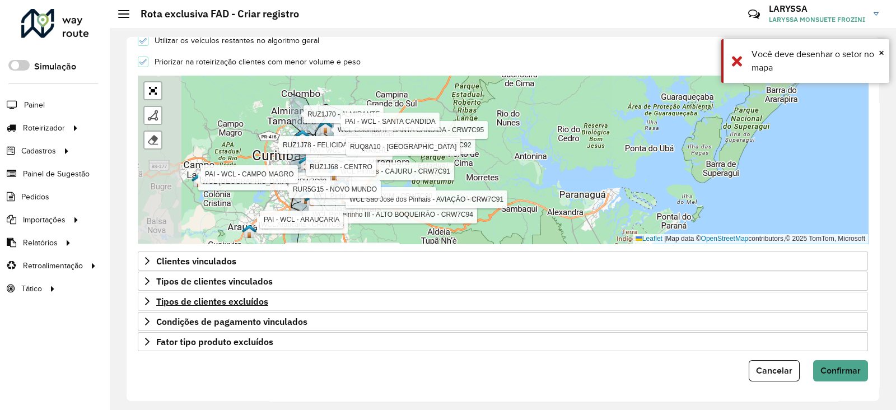
drag, startPoint x: 289, startPoint y: 162, endPoint x: 517, endPoint y: 185, distance: 229.6
click at [517, 185] on div "WCL Pinheirinho I - XAXIM - CRW7C90 WCL Pinheirinho III - ALTO BOQUEIRÃO - CRW7…" at bounding box center [503, 160] width 730 height 168
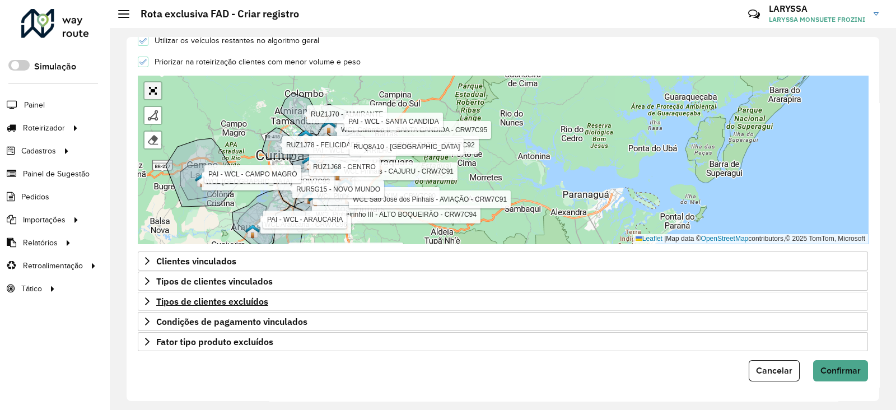
click at [152, 90] on link "Abrir mapa em tela cheia" at bounding box center [152, 90] width 17 height 17
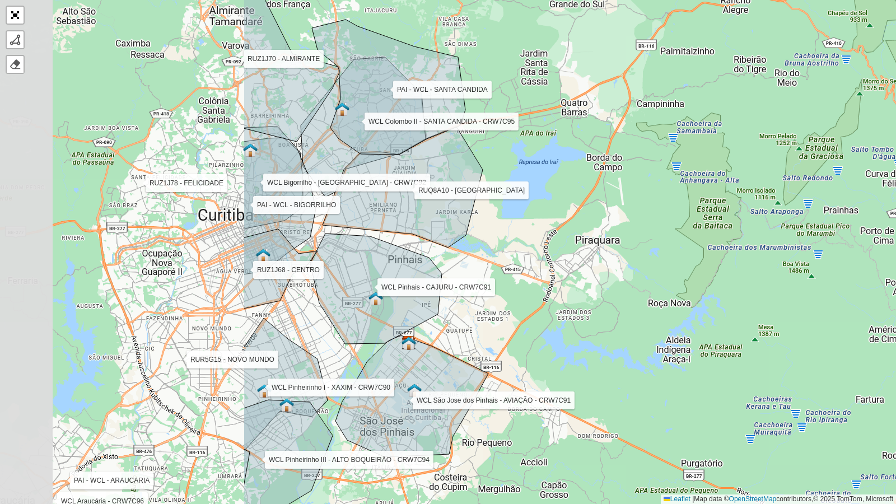
drag, startPoint x: 348, startPoint y: 227, endPoint x: 682, endPoint y: 244, distance: 334.6
click at [682, 244] on div "WCL Pinheirinho I - XAXIM - CRW7C90 WCL Pinheirinho III - ALTO BOQUEIRÃO - CRW7…" at bounding box center [448, 252] width 896 height 504
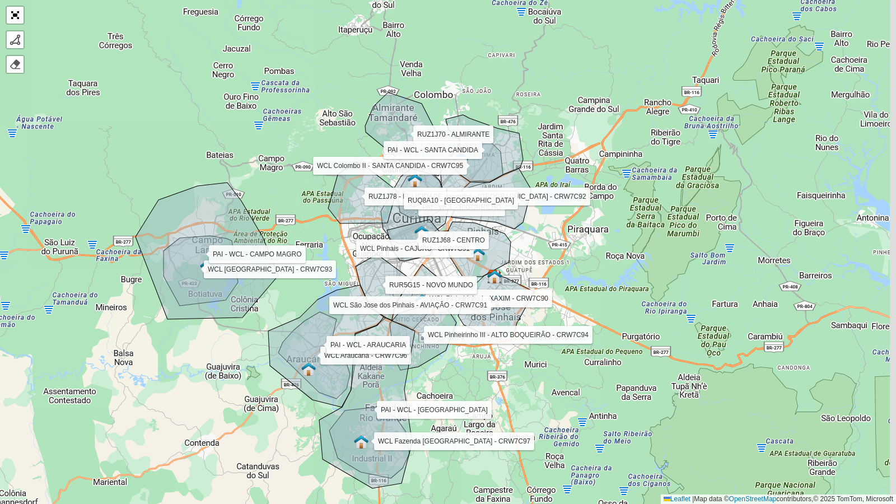
drag, startPoint x: 619, startPoint y: 238, endPoint x: 599, endPoint y: 225, distance: 23.9
click at [599, 225] on div "WCL Pinheirinho I - XAXIM - CRW7C90 WCL Pinheirinho III - ALTO BOQUEIRÃO - CRW7…" at bounding box center [448, 252] width 896 height 504
click at [11, 45] on link at bounding box center [15, 39] width 17 height 17
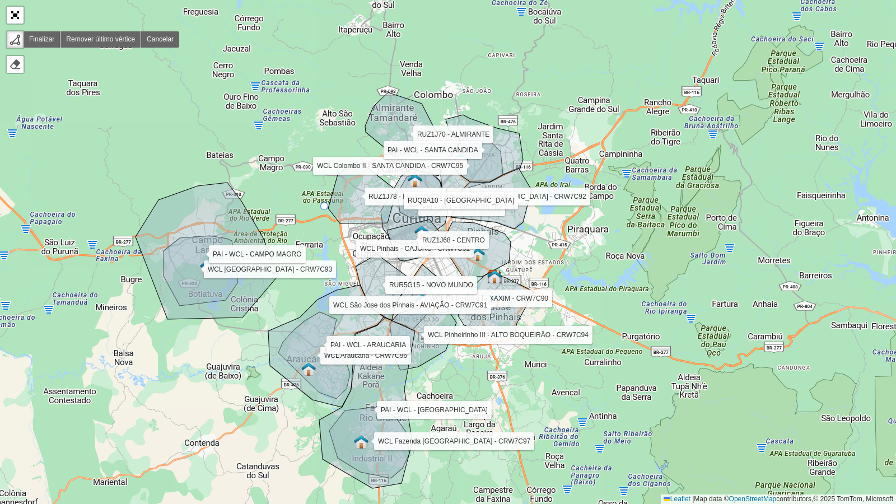
click at [325, 207] on div "WCL Pinheirinho I - XAXIM - CRW7C90 WCL Pinheirinho III - ALTO BOQUEIRÃO - CRW7…" at bounding box center [448, 252] width 896 height 504
click at [385, 86] on icon at bounding box center [355, 146] width 60 height 120
click at [520, 133] on div "WCL Pinheirinho I - XAXIM - CRW7C90 WCL Pinheirinho III - ALTO BOQUEIRÃO - CRW7…" at bounding box center [448, 252] width 896 height 504
click at [526, 223] on icon at bounding box center [523, 178] width 6 height 90
click at [537, 292] on icon at bounding box center [531, 257] width 11 height 68
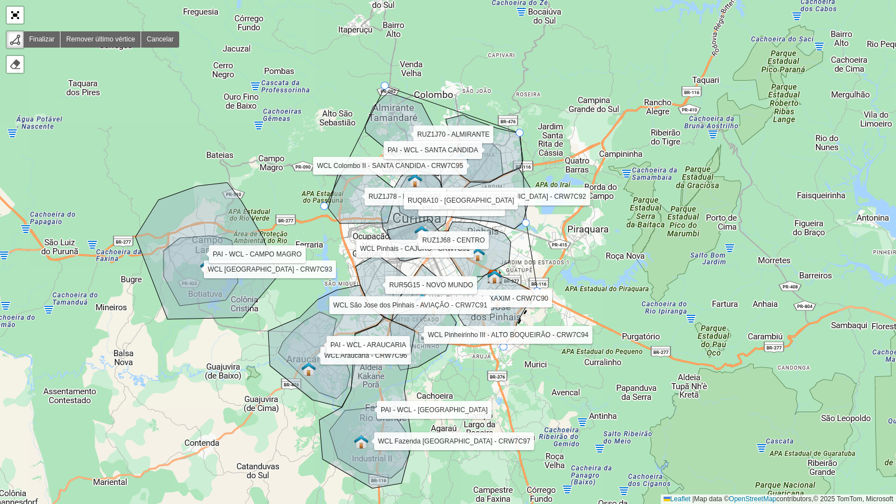
click at [504, 347] on div "WCL Pinheirinho I - XAXIM - CRW7C90 WCL Pinheirinho III - ALTO BOQUEIRÃO - CRW7…" at bounding box center [448, 252] width 896 height 504
click at [451, 353] on div "WCL Pinheirinho I - XAXIM - CRW7C90 WCL Pinheirinho III - ALTO BOQUEIRÃO - CRW7…" at bounding box center [448, 252] width 896 height 504
click at [411, 368] on div "WCL Pinheirinho I - XAXIM - CRW7C90 WCL Pinheirinho III - ALTO BOQUEIRÃO - CRW7…" at bounding box center [448, 252] width 896 height 504
click at [409, 409] on div "WCL Pinheirinho I - XAXIM - CRW7C90 WCL Pinheirinho III - ALTO BOQUEIRÃO - CRW7…" at bounding box center [448, 252] width 896 height 504
click at [376, 409] on icon at bounding box center [392, 487] width 32 height 7
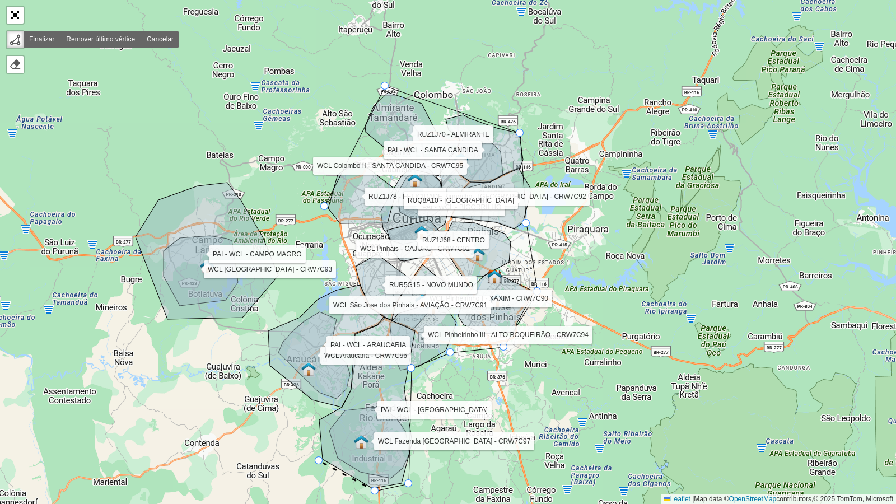
click at [320, 409] on div "WCL Pinheirinho I - XAXIM - CRW7C90 WCL Pinheirinho III - ALTO BOQUEIRÃO - CRW7…" at bounding box center [448, 252] width 896 height 504
click at [316, 409] on div "WCL Pinheirinho I - XAXIM - CRW7C90 WCL Pinheirinho III - ALTO BOQUEIRÃO - CRW7…" at bounding box center [448, 252] width 896 height 504
click at [307, 399] on icon at bounding box center [312, 410] width 10 height 22
click at [269, 369] on icon at bounding box center [288, 384] width 38 height 30
click at [265, 327] on div "WCL Pinheirinho I - XAXIM - CRW7C90 WCL Pinheirinho III - ALTO BOQUEIRÃO - CRW7…" at bounding box center [448, 252] width 896 height 504
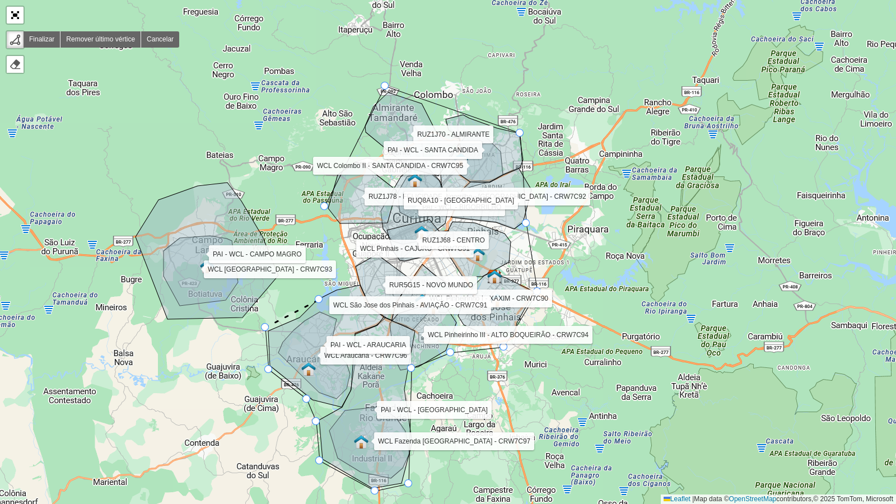
click at [319, 300] on icon at bounding box center [327, 346] width 118 height 122
click at [321, 207] on div at bounding box center [324, 206] width 8 height 8
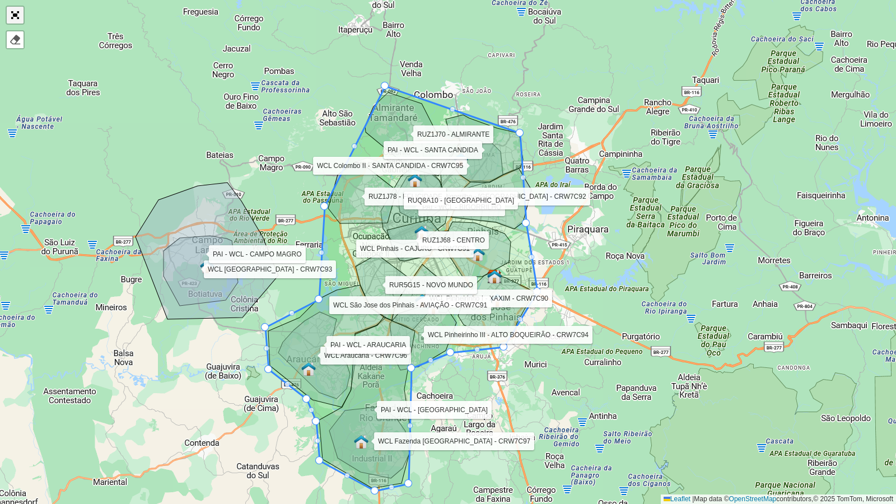
click at [11, 11] on link "Abrir mapa em tela cheia" at bounding box center [15, 15] width 17 height 17
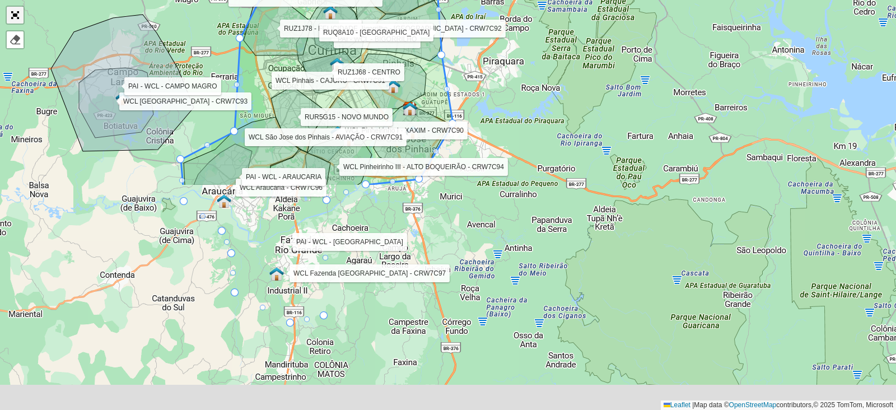
scroll to position [361, 0]
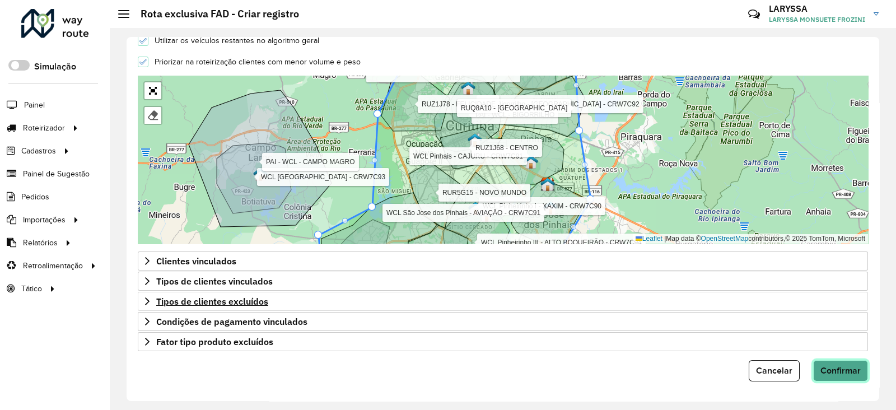
click at [843, 375] on button "Confirmar" at bounding box center [840, 370] width 55 height 21
